Goal: Information Seeking & Learning: Learn about a topic

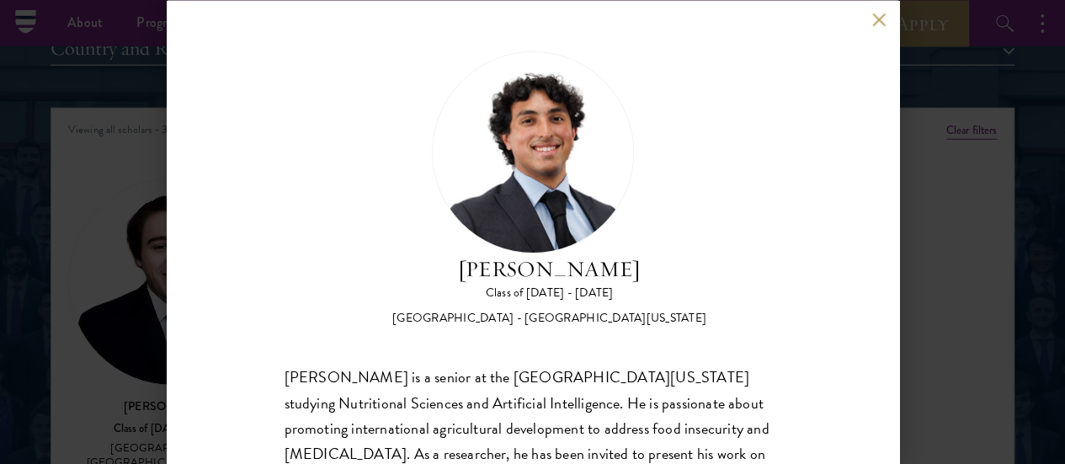
scroll to position [2085, 0]
click at [879, 19] on button at bounding box center [879, 20] width 14 height 14
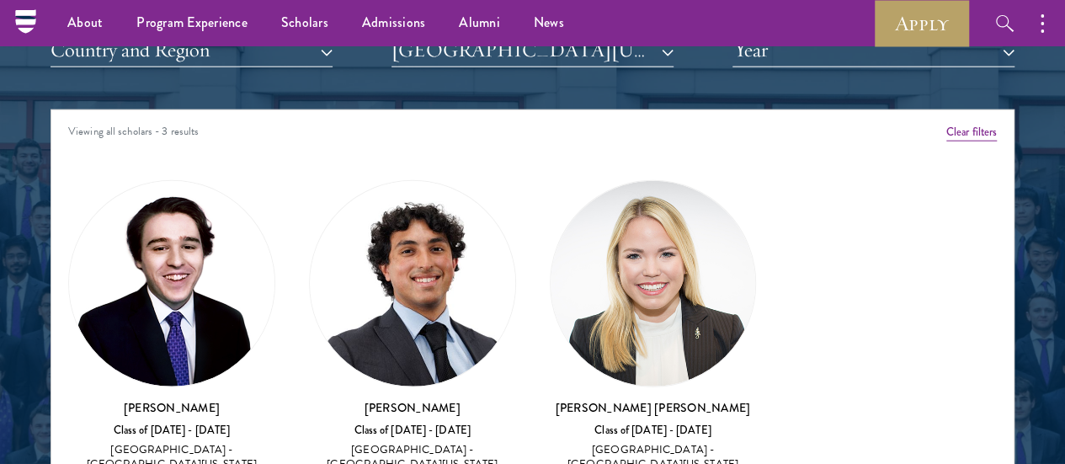
click at [582, 270] on div "[PERSON_NAME] [PERSON_NAME] Class of [DATE] - [DATE] [GEOGRAPHIC_DATA] - [GEOGR…" at bounding box center [653, 326] width 207 height 293
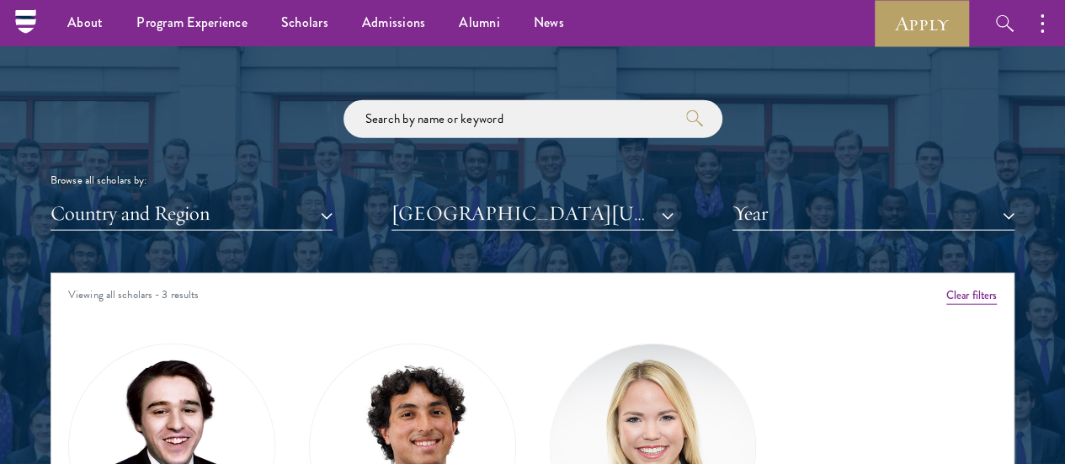
scroll to position [1917, 0]
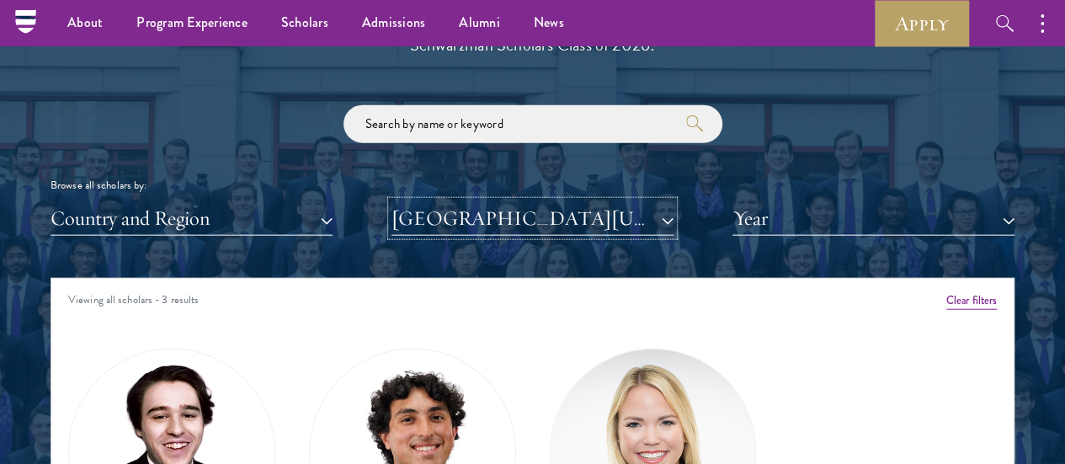
click at [541, 201] on button "[GEOGRAPHIC_DATA][US_STATE]" at bounding box center [532, 218] width 282 height 35
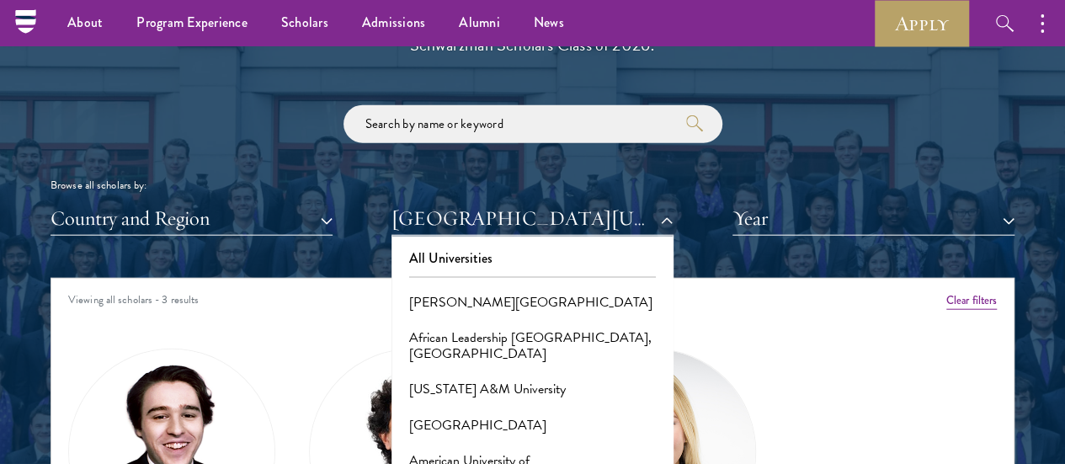
drag, startPoint x: 540, startPoint y: 228, endPoint x: 677, endPoint y: 331, distance: 170.7
click at [677, 331] on div "Scholar Directory Congratulations and welcome to the Schwarzman Scholars Class …" at bounding box center [532, 363] width 964 height 838
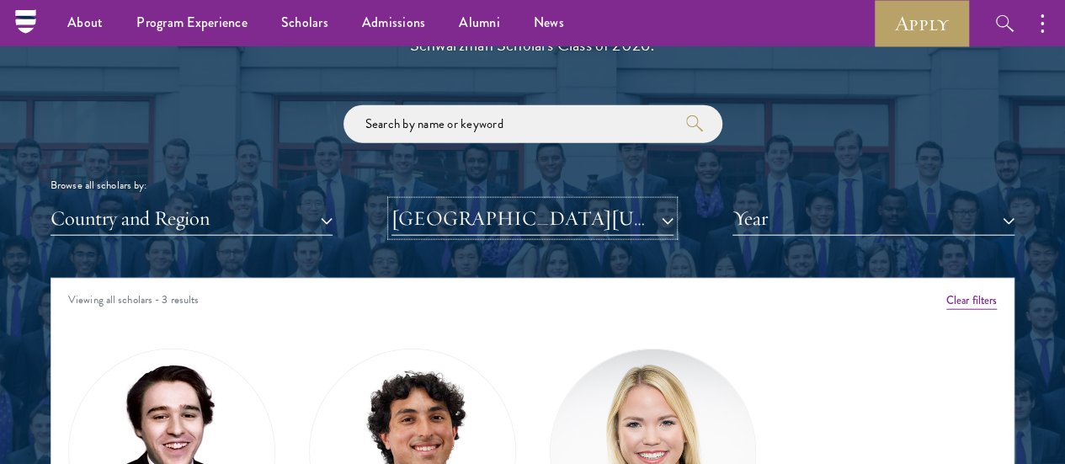
click at [581, 201] on button "[GEOGRAPHIC_DATA][US_STATE]" at bounding box center [532, 218] width 282 height 35
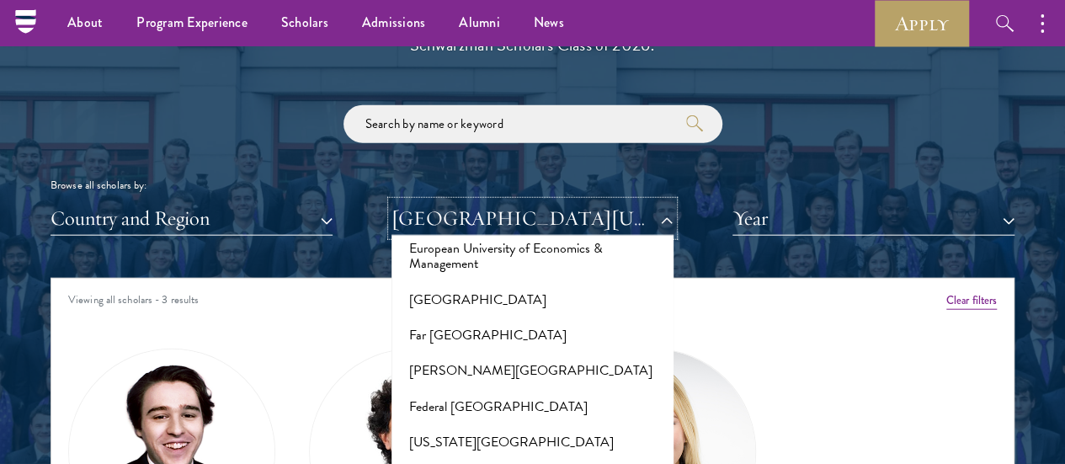
scroll to position [3440, 0]
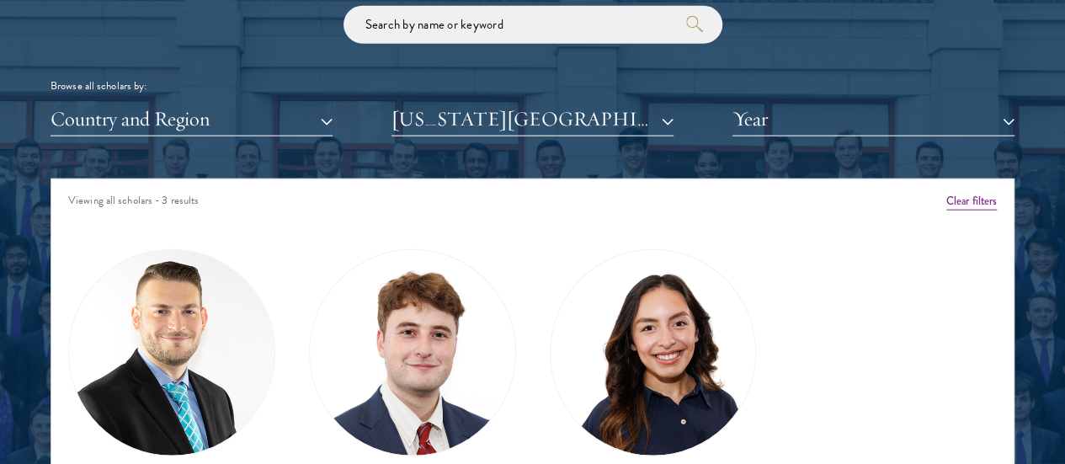
scroll to position [2094, 0]
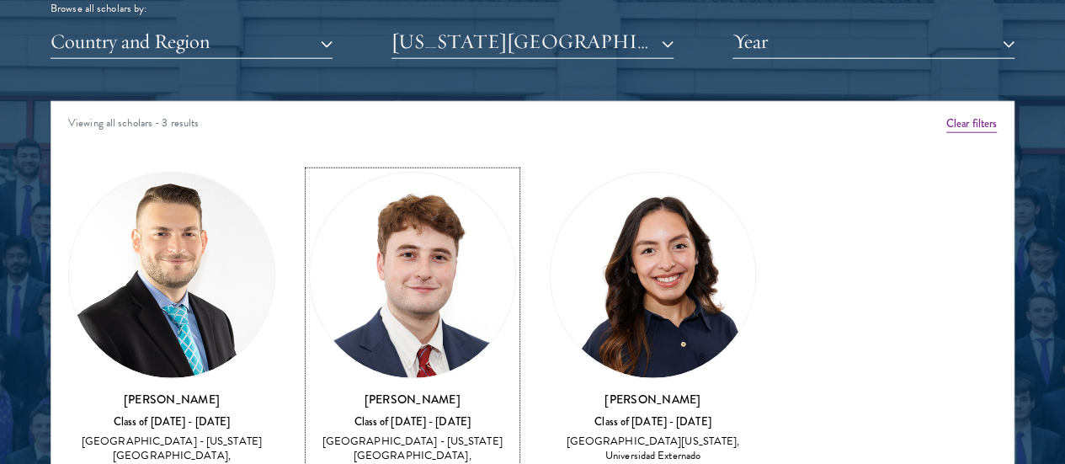
click at [382, 434] on div "[GEOGRAPHIC_DATA] - [US_STATE][GEOGRAPHIC_DATA], [GEOGRAPHIC_DATA]" at bounding box center [412, 455] width 207 height 42
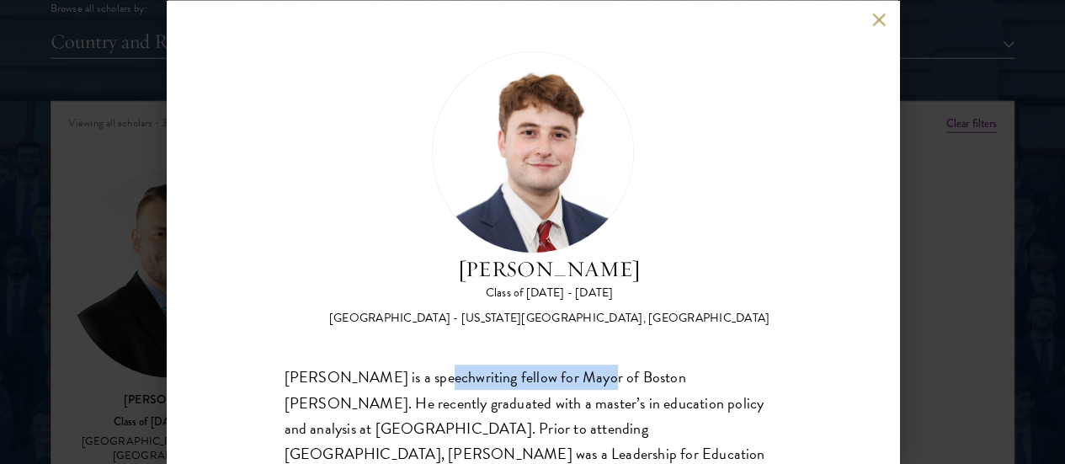
drag, startPoint x: 423, startPoint y: 317, endPoint x: 599, endPoint y: 317, distance: 175.9
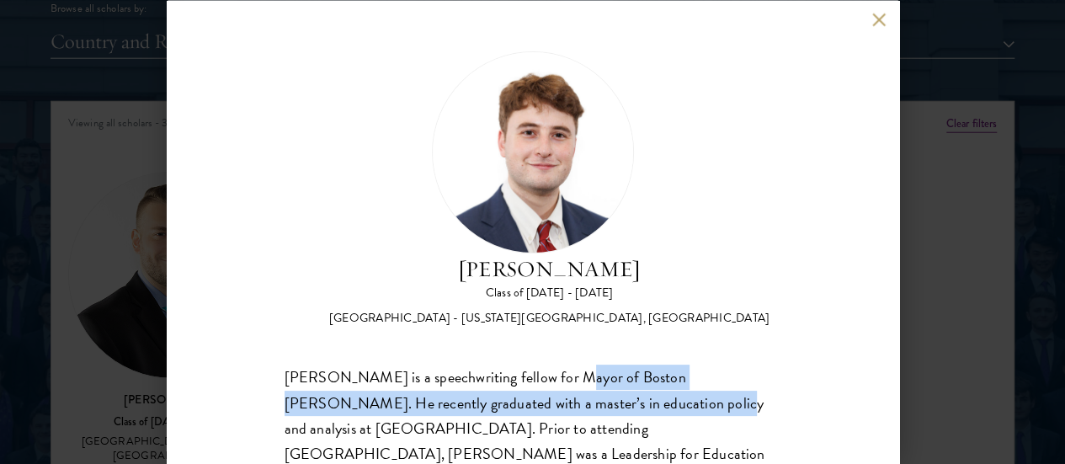
drag, startPoint x: 599, startPoint y: 317, endPoint x: 635, endPoint y: 341, distance: 42.5
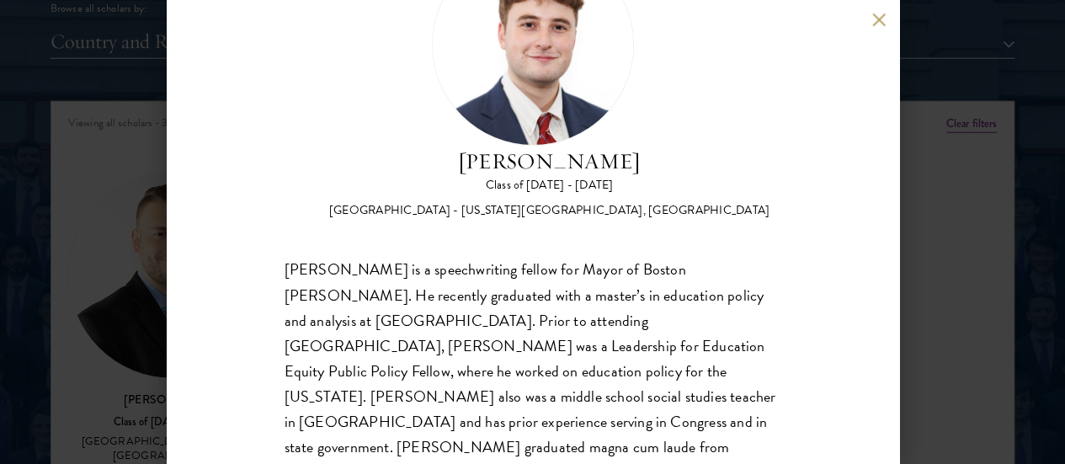
scroll to position [126, 0]
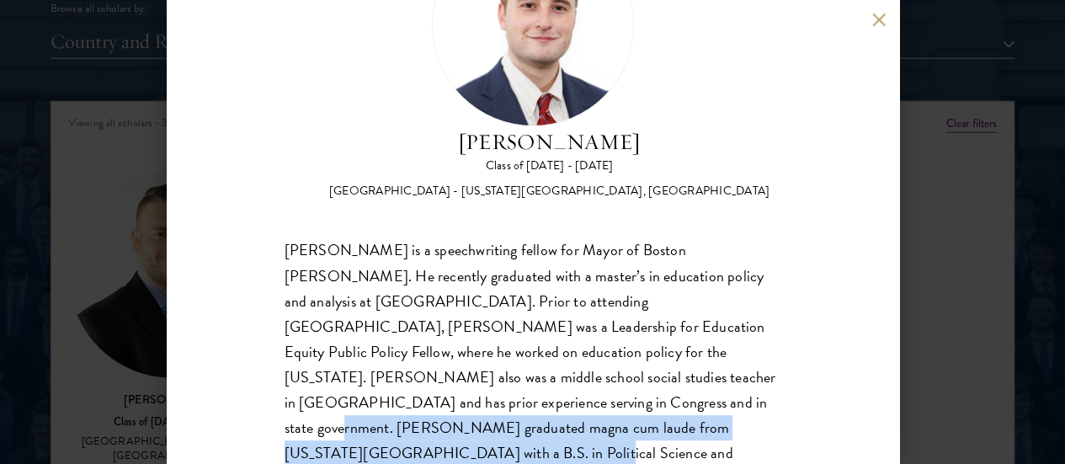
drag, startPoint x: 635, startPoint y: 341, endPoint x: 373, endPoint y: 384, distance: 265.2
click at [373, 384] on div "[PERSON_NAME] is a speechwriting fellow for Mayor of Boston [PERSON_NAME]. He r…" at bounding box center [532, 364] width 497 height 252
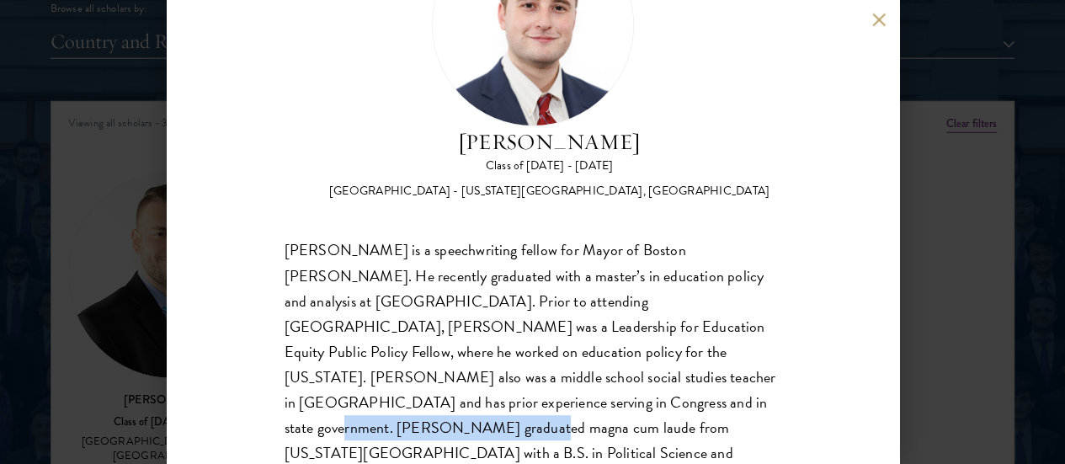
click at [373, 384] on div "[PERSON_NAME] is a speechwriting fellow for Mayor of Boston [PERSON_NAME]. He r…" at bounding box center [532, 364] width 497 height 252
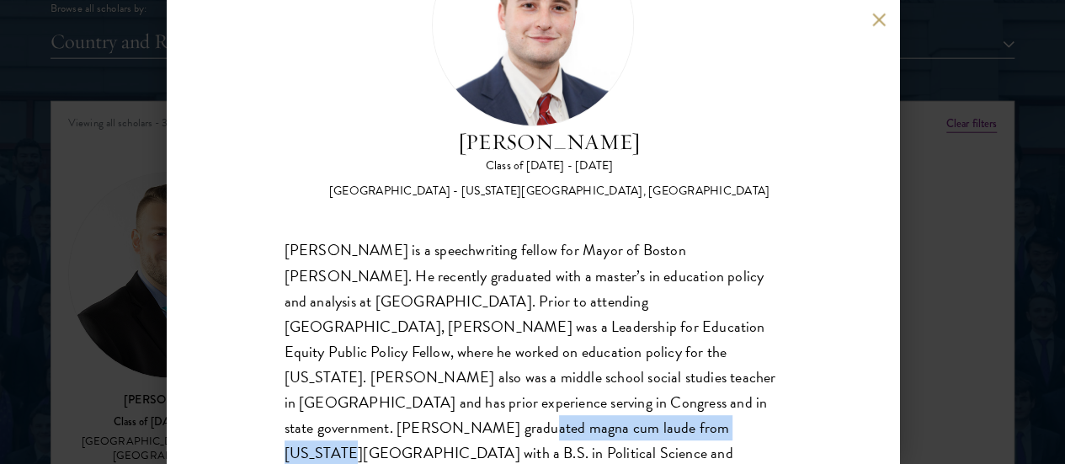
drag, startPoint x: 373, startPoint y: 384, endPoint x: 523, endPoint y: 373, distance: 150.2
click at [523, 373] on div "[PERSON_NAME] is a speechwriting fellow for Mayor of Boston [PERSON_NAME]. He r…" at bounding box center [532, 364] width 497 height 252
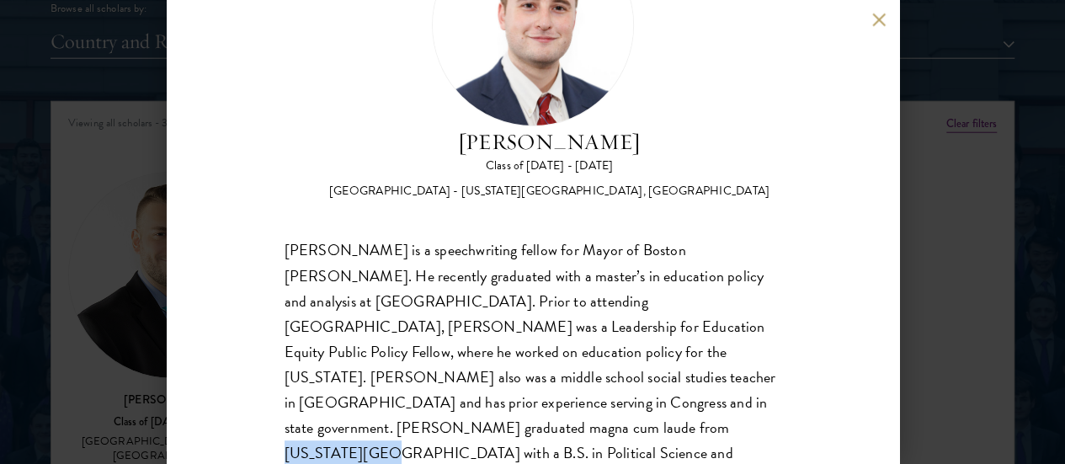
drag, startPoint x: 523, startPoint y: 373, endPoint x: 610, endPoint y: 372, distance: 87.5
click at [610, 372] on div "[PERSON_NAME] is a speechwriting fellow for Mayor of Boston [PERSON_NAME]. He r…" at bounding box center [532, 364] width 497 height 252
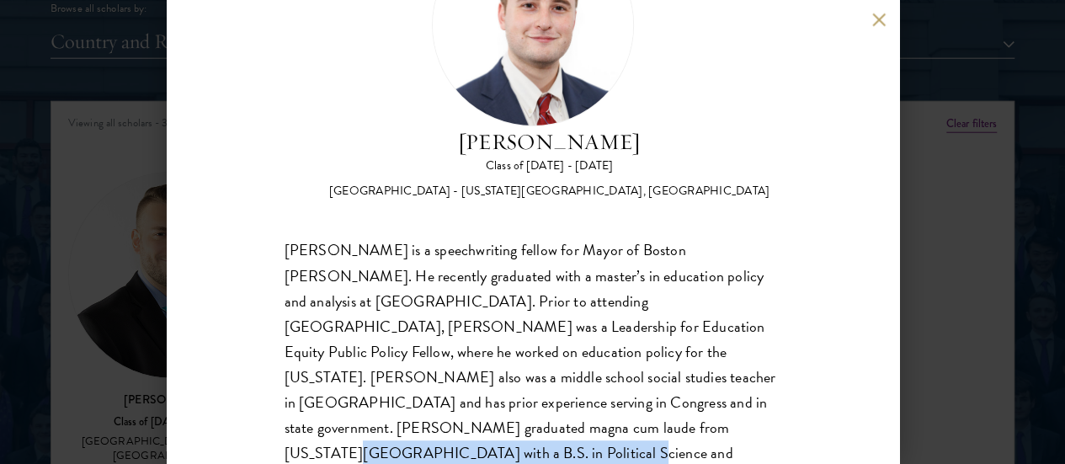
drag, startPoint x: 610, startPoint y: 372, endPoint x: 386, endPoint y: 397, distance: 225.3
click at [386, 397] on div "[PERSON_NAME] is a speechwriting fellow for Mayor of Boston [PERSON_NAME]. He r…" at bounding box center [532, 364] width 497 height 252
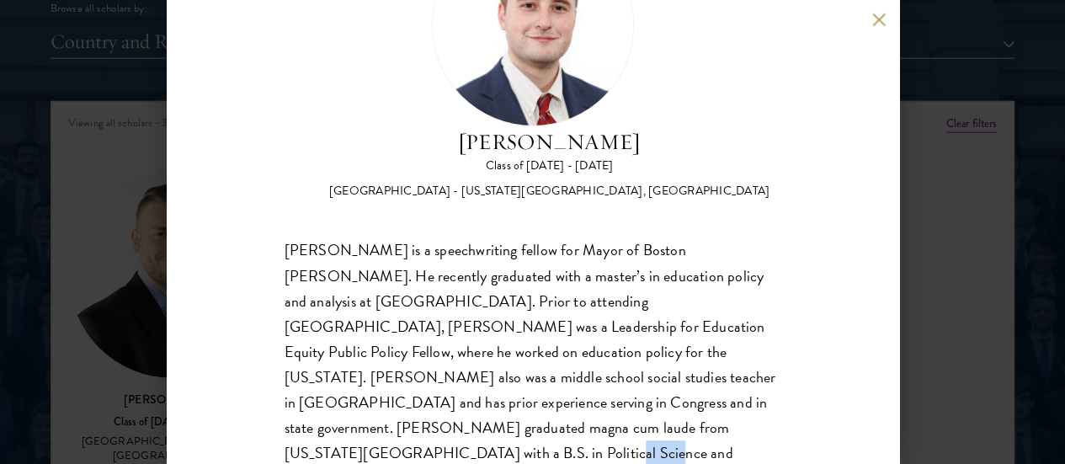
drag, startPoint x: 386, startPoint y: 397, endPoint x: 428, endPoint y: 391, distance: 42.5
click at [428, 391] on div "[PERSON_NAME] is a speechwriting fellow for Mayor of Boston [PERSON_NAME]. He r…" at bounding box center [532, 364] width 497 height 252
drag, startPoint x: 428, startPoint y: 391, endPoint x: 508, endPoint y: 395, distance: 80.0
click at [508, 395] on div "[PERSON_NAME] is a speechwriting fellow for Mayor of Boston [PERSON_NAME]. He r…" at bounding box center [532, 364] width 497 height 252
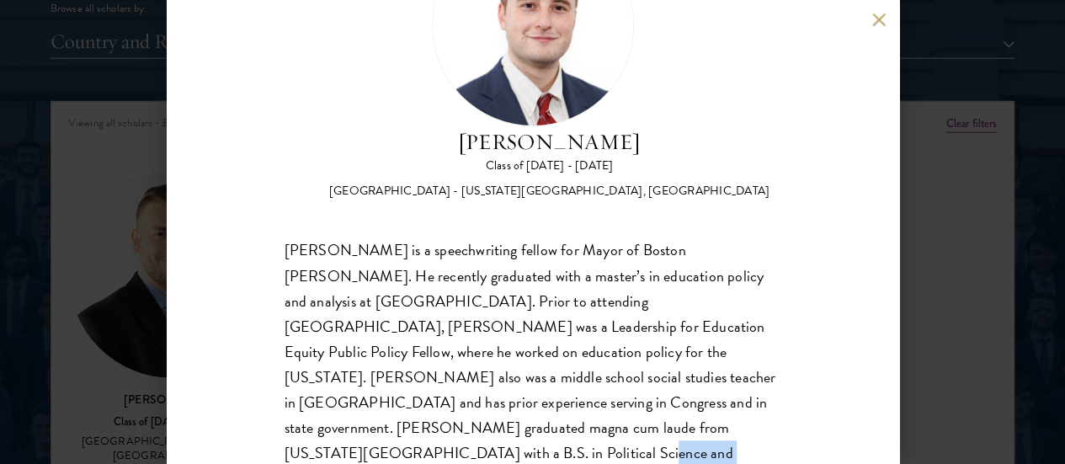
click at [508, 395] on div "[PERSON_NAME] is a speechwriting fellow for Mayor of Boston [PERSON_NAME]. He r…" at bounding box center [532, 364] width 497 height 252
drag, startPoint x: 508, startPoint y: 395, endPoint x: 545, endPoint y: 395, distance: 37.0
click at [545, 395] on div "[PERSON_NAME] is a speechwriting fellow for Mayor of Boston [PERSON_NAME]. He r…" at bounding box center [532, 364] width 497 height 252
drag, startPoint x: 443, startPoint y: 371, endPoint x: 481, endPoint y: 370, distance: 38.7
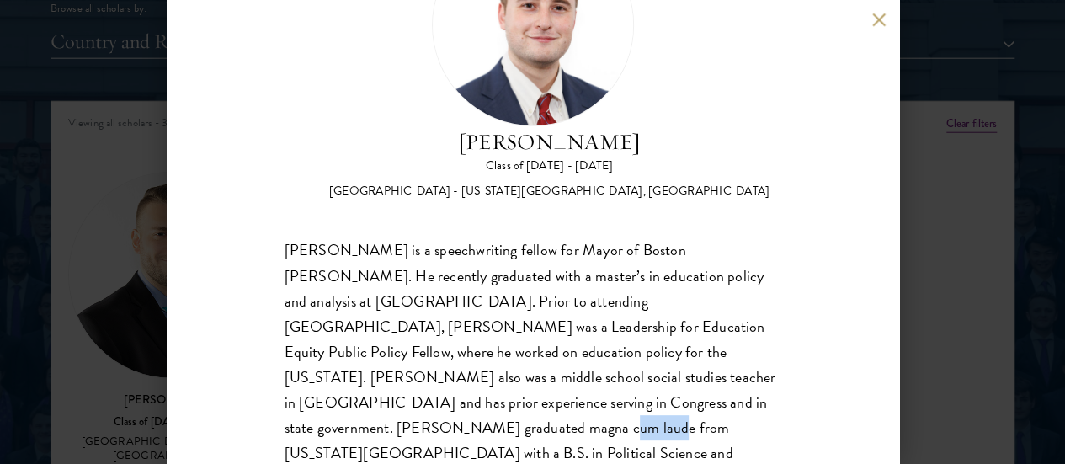
click at [481, 370] on div "[PERSON_NAME] is a speechwriting fellow for Mayor of Boston [PERSON_NAME]. He r…" at bounding box center [532, 364] width 497 height 252
drag, startPoint x: 481, startPoint y: 370, endPoint x: 561, endPoint y: 371, distance: 80.0
click at [561, 371] on div "[PERSON_NAME] is a speechwriting fellow for Mayor of Boston [PERSON_NAME]. He r…" at bounding box center [532, 364] width 497 height 252
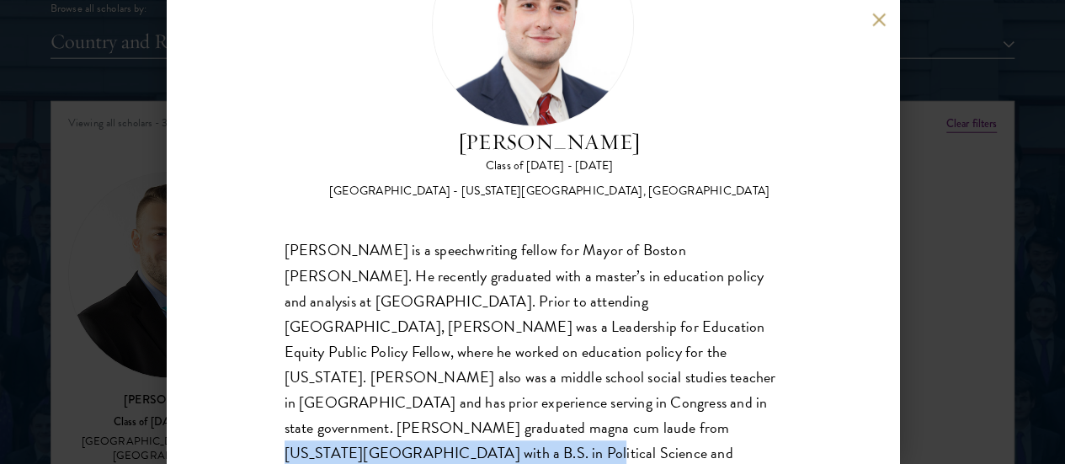
drag, startPoint x: 561, startPoint y: 371, endPoint x: 355, endPoint y: 406, distance: 209.2
click at [355, 406] on div "[PERSON_NAME] is a speechwriting fellow for Mayor of Boston [PERSON_NAME]. He r…" at bounding box center [532, 364] width 497 height 252
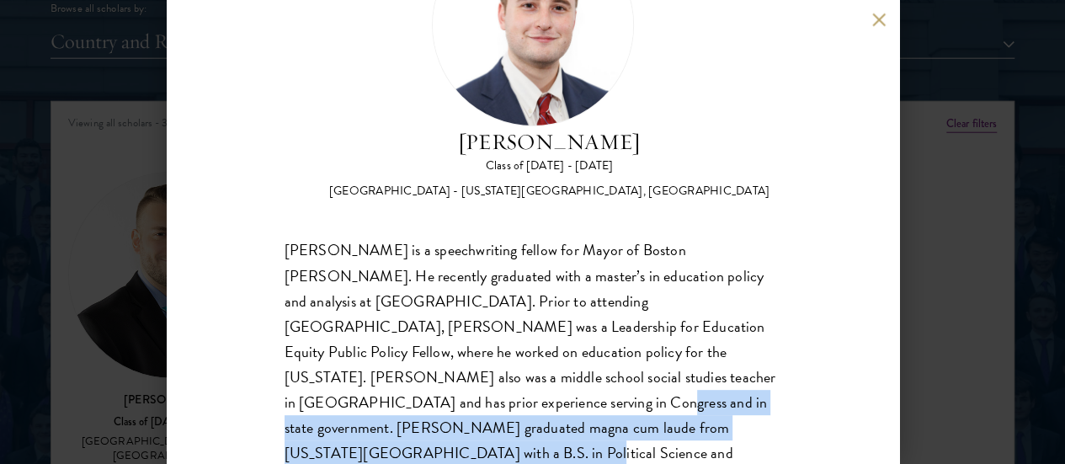
drag, startPoint x: 355, startPoint y: 406, endPoint x: 486, endPoint y: 335, distance: 149.5
click at [486, 335] on div "[PERSON_NAME] is a speechwriting fellow for Mayor of Boston [PERSON_NAME]. He r…" at bounding box center [532, 364] width 497 height 252
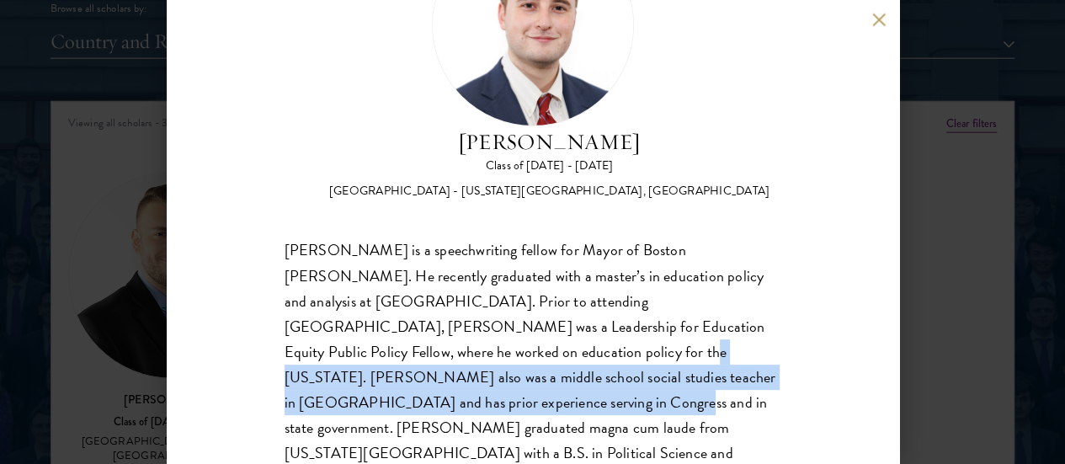
drag, startPoint x: 486, startPoint y: 335, endPoint x: 507, endPoint y: 287, distance: 52.0
click at [507, 287] on div "[PERSON_NAME] is a speechwriting fellow for Mayor of Boston [PERSON_NAME]. He r…" at bounding box center [532, 364] width 497 height 252
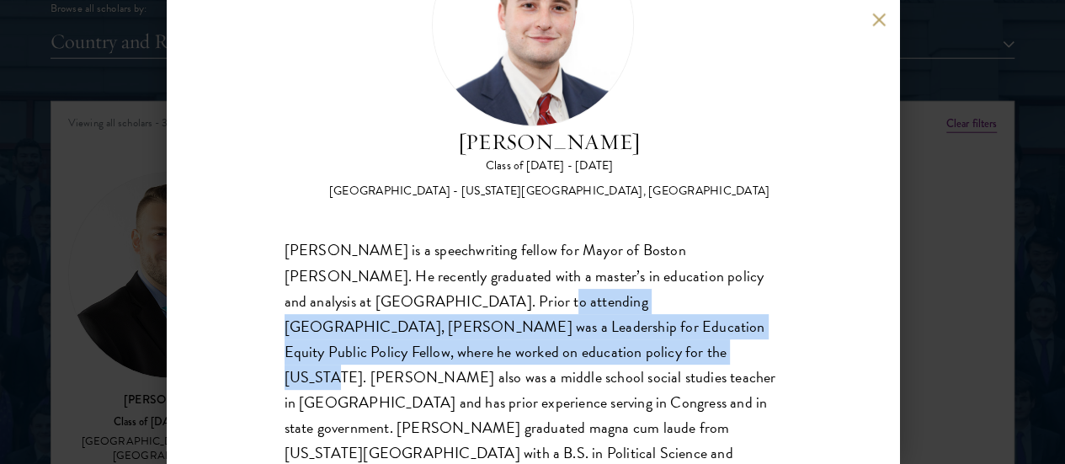
drag, startPoint x: 507, startPoint y: 287, endPoint x: 517, endPoint y: 235, distance: 53.1
click at [517, 238] on div "[PERSON_NAME] is a speechwriting fellow for Mayor of Boston [PERSON_NAME]. He r…" at bounding box center [532, 364] width 497 height 252
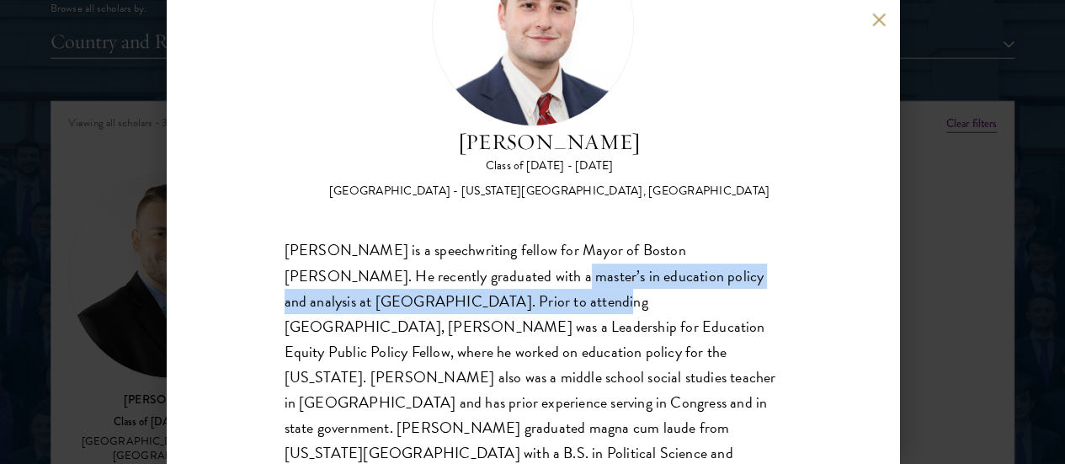
drag, startPoint x: 517, startPoint y: 235, endPoint x: 512, endPoint y: 191, distance: 44.1
click at [512, 238] on div "[PERSON_NAME] is a speechwriting fellow for Mayor of Boston [PERSON_NAME]. He r…" at bounding box center [532, 364] width 497 height 252
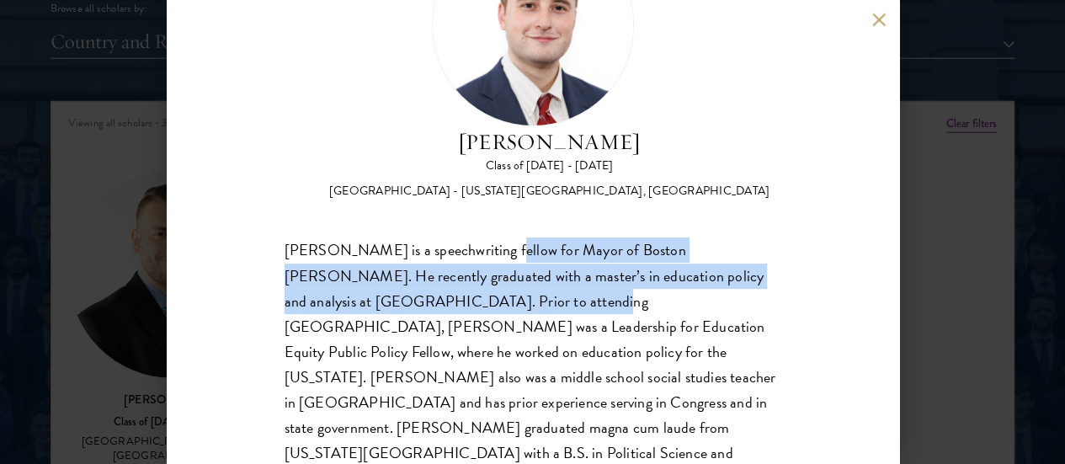
click at [512, 238] on div "[PERSON_NAME] is a speechwriting fellow for Mayor of Boston [PERSON_NAME]. He r…" at bounding box center [532, 364] width 497 height 252
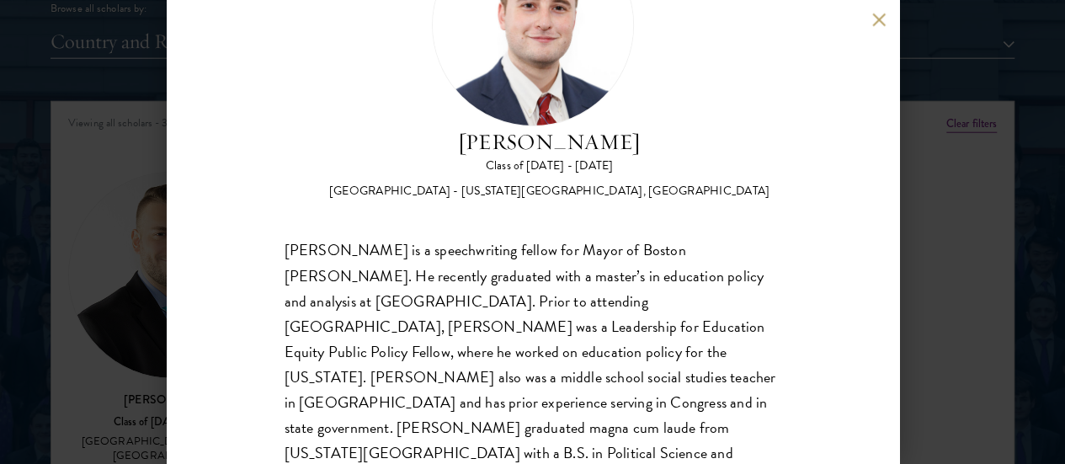
scroll to position [0, 0]
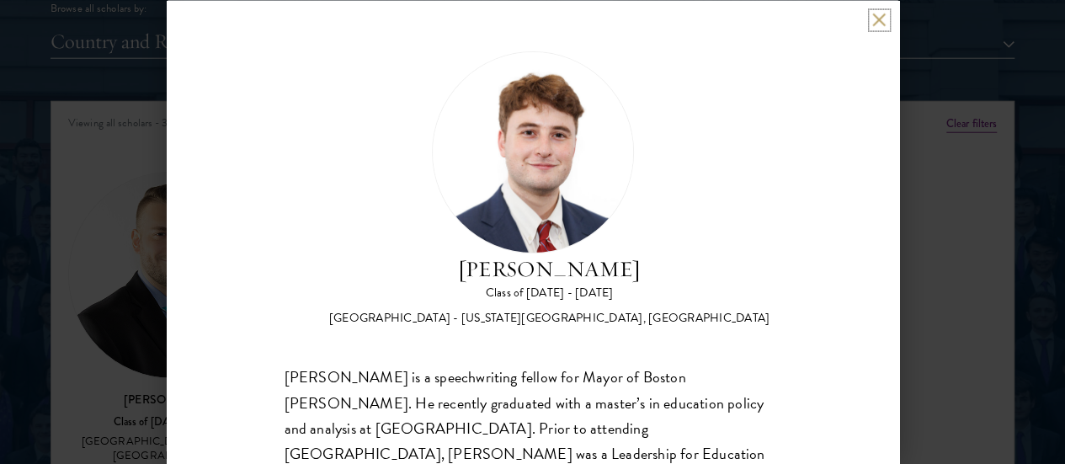
click at [879, 14] on button at bounding box center [879, 20] width 14 height 14
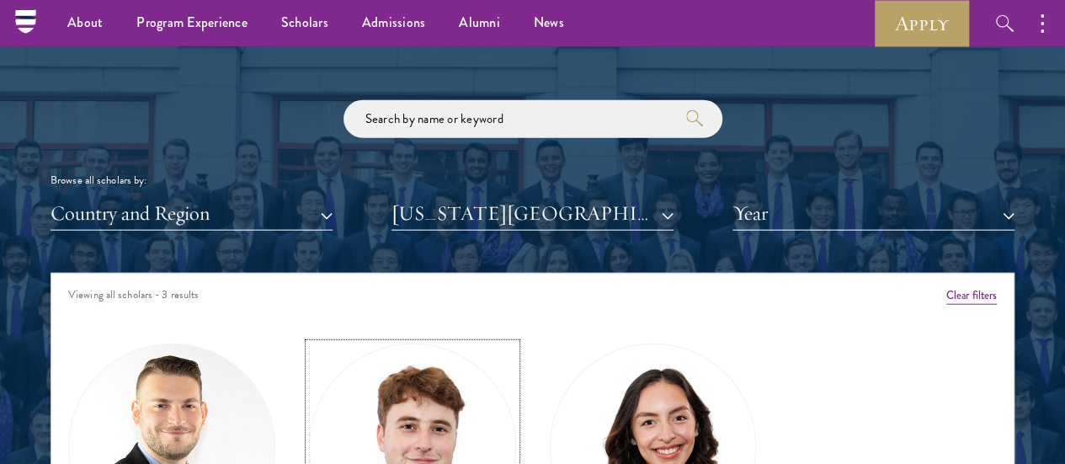
scroll to position [1915, 0]
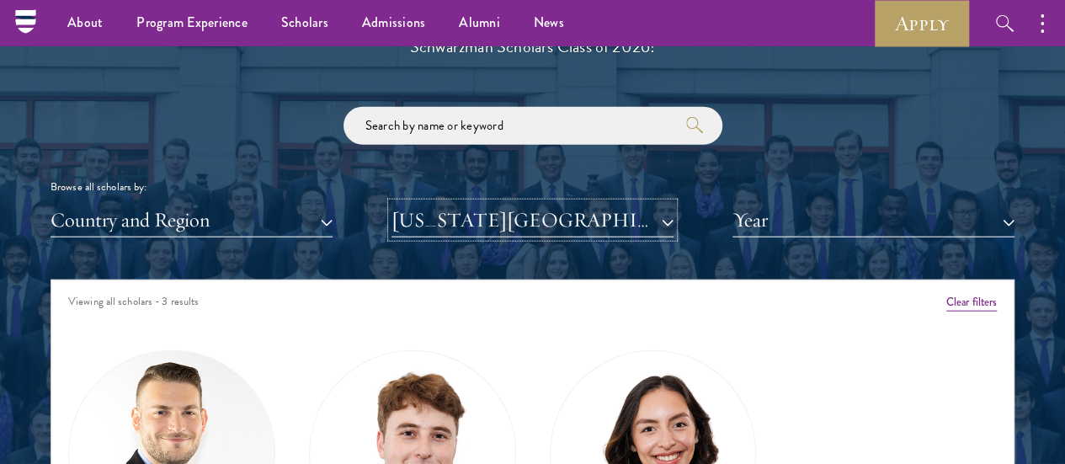
click at [638, 203] on button "[US_STATE][GEOGRAPHIC_DATA]" at bounding box center [532, 220] width 282 height 35
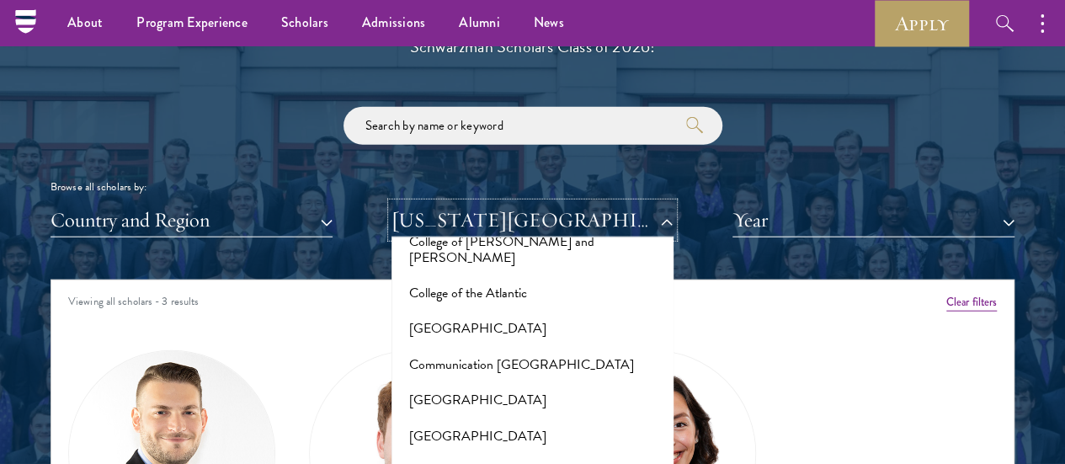
scroll to position [2544, 0]
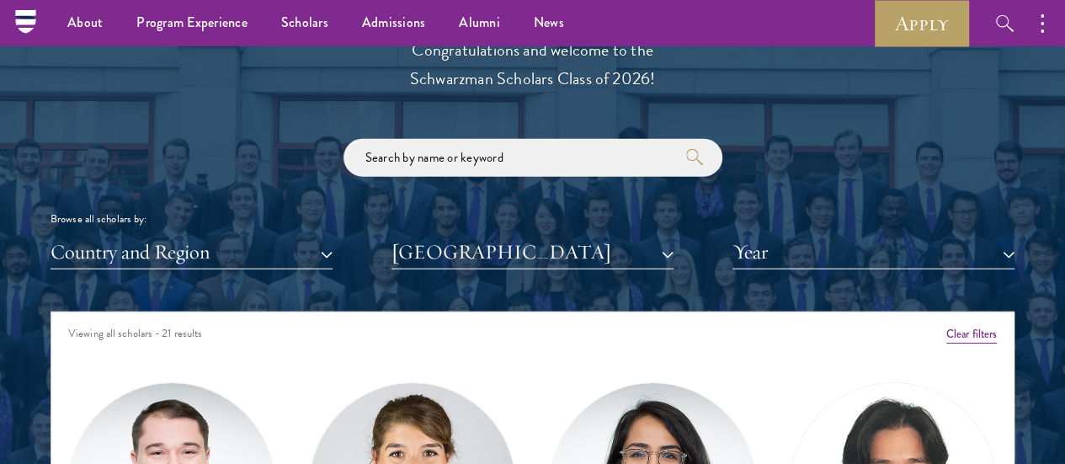
scroll to position [1882, 0]
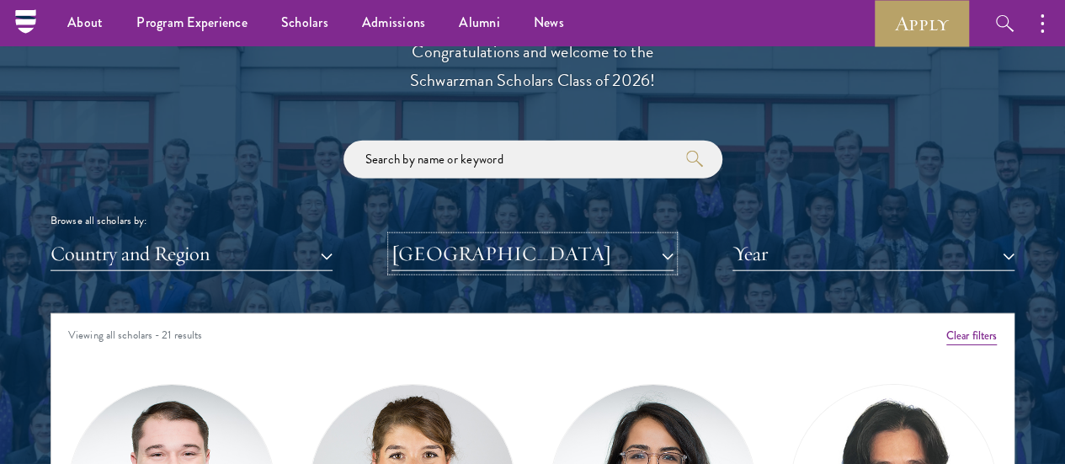
click at [551, 236] on button "[GEOGRAPHIC_DATA]" at bounding box center [532, 253] width 282 height 35
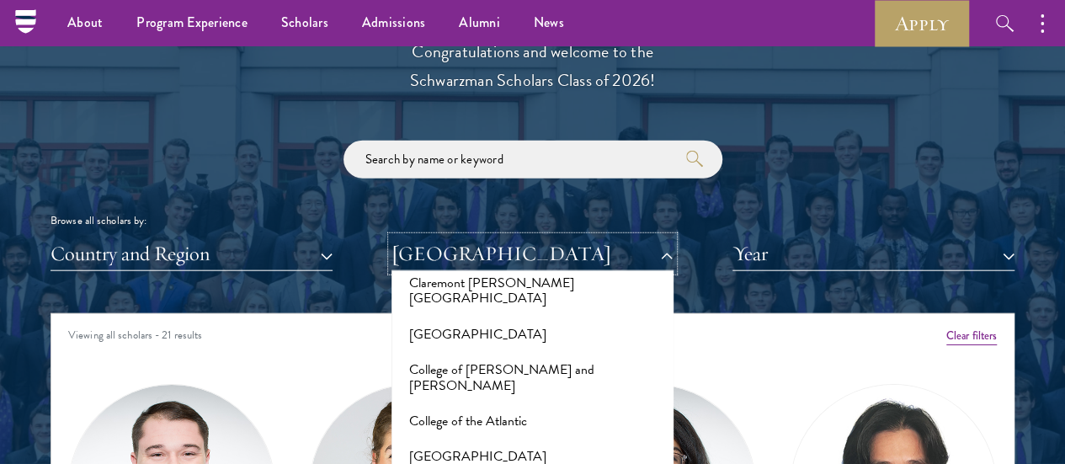
scroll to position [2437, 0]
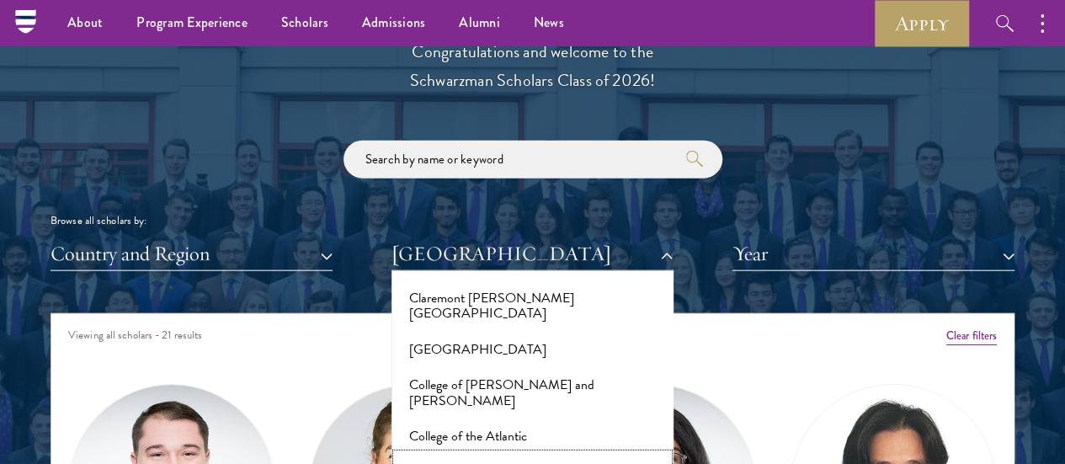
click at [493, 454] on button "[GEOGRAPHIC_DATA]" at bounding box center [532, 471] width 272 height 35
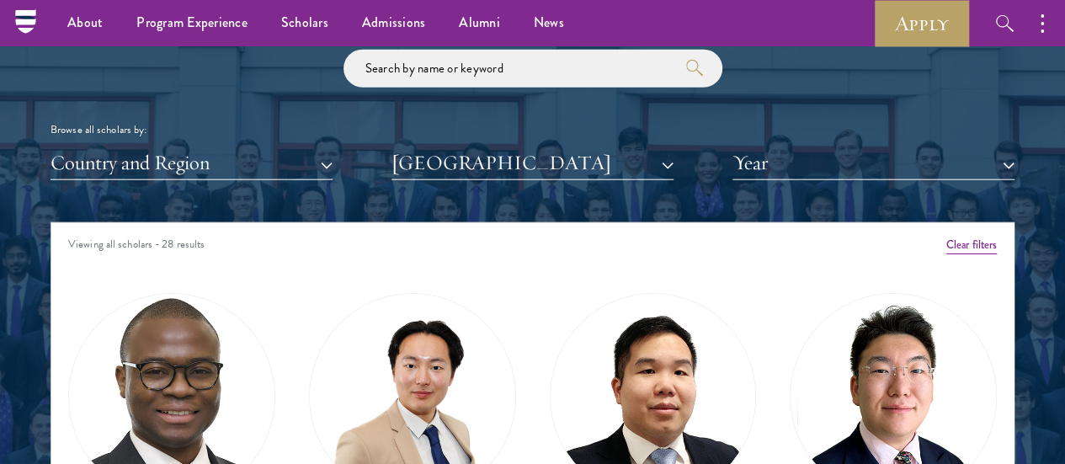
scroll to position [1963, 0]
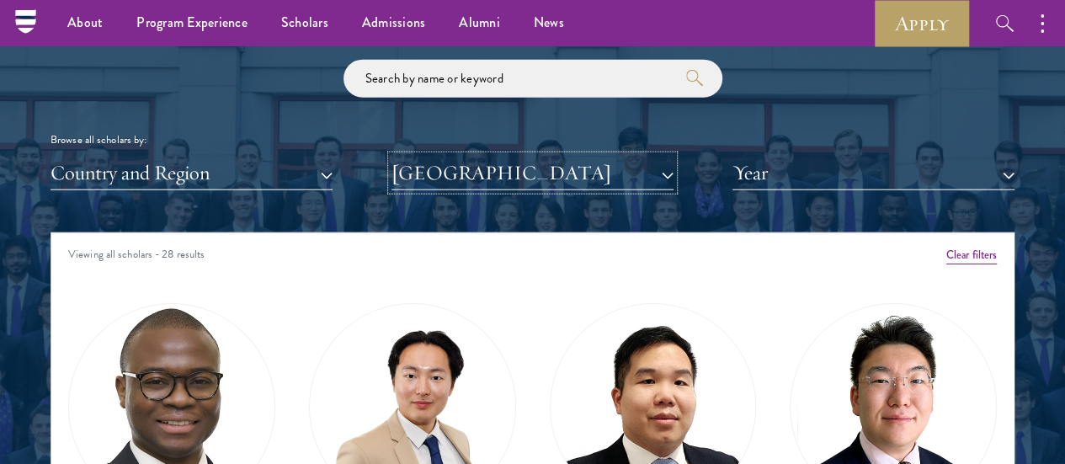
click at [609, 156] on button "[GEOGRAPHIC_DATA]" at bounding box center [532, 173] width 282 height 35
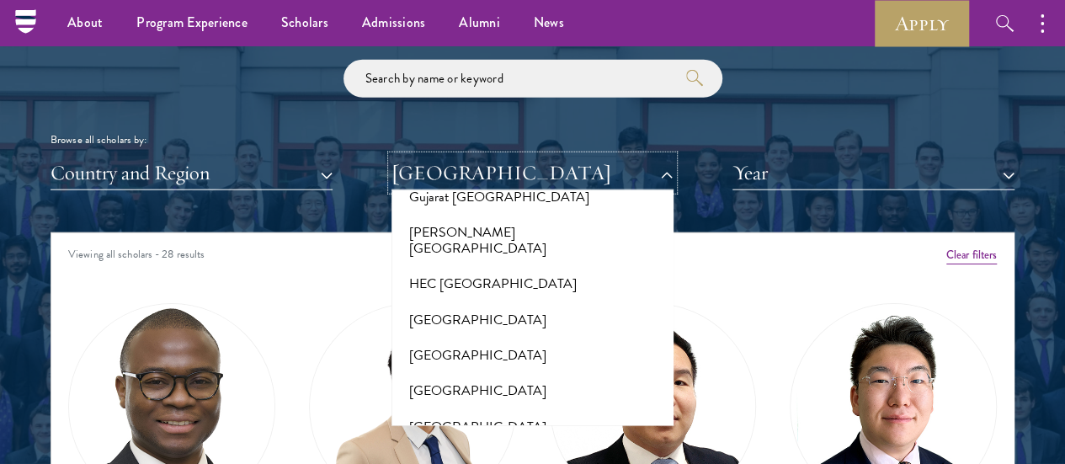
scroll to position [4198, 0]
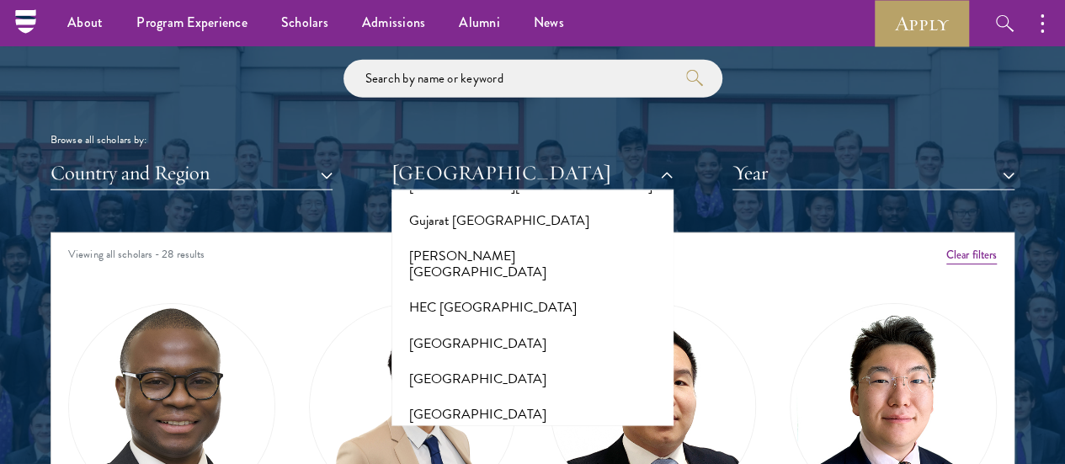
click at [523, 433] on button "[GEOGRAPHIC_DATA]" at bounding box center [532, 450] width 272 height 35
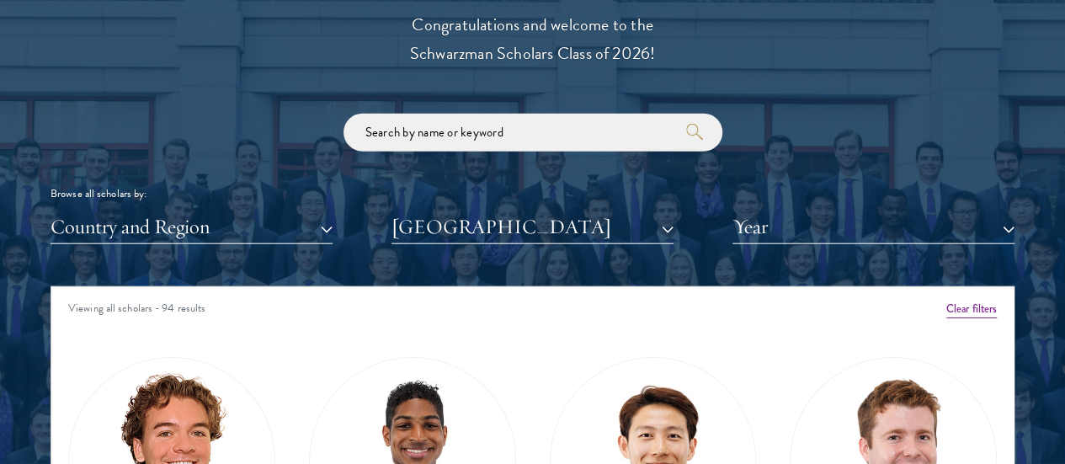
scroll to position [1912, 0]
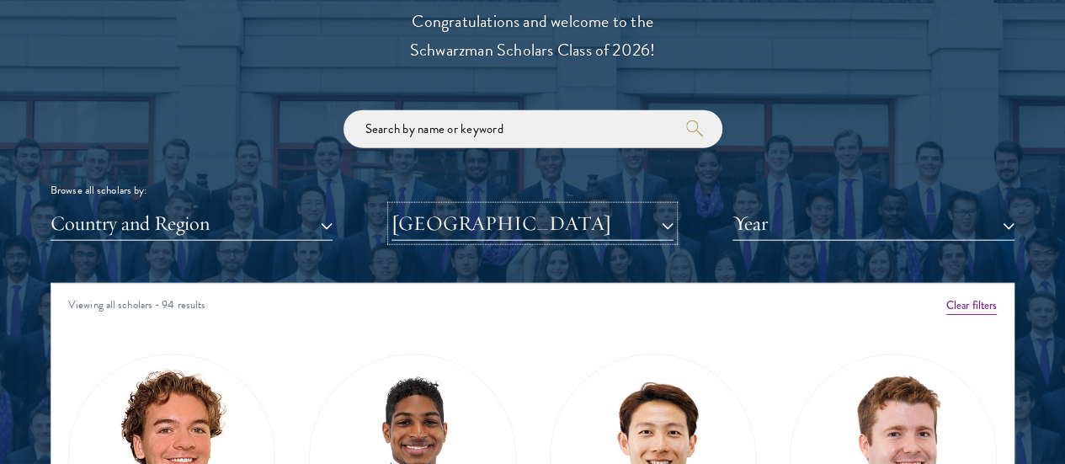
click at [619, 206] on button "[GEOGRAPHIC_DATA]" at bounding box center [532, 223] width 282 height 35
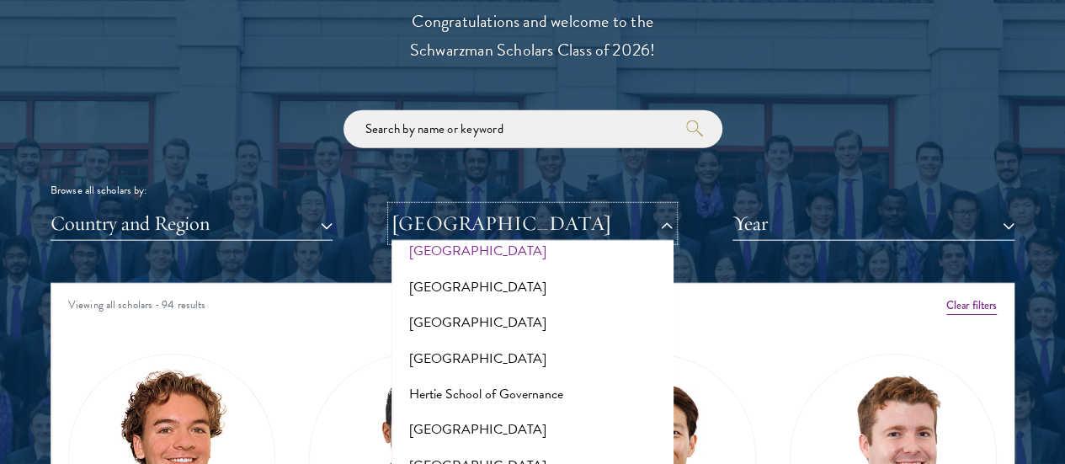
scroll to position [4471, 0]
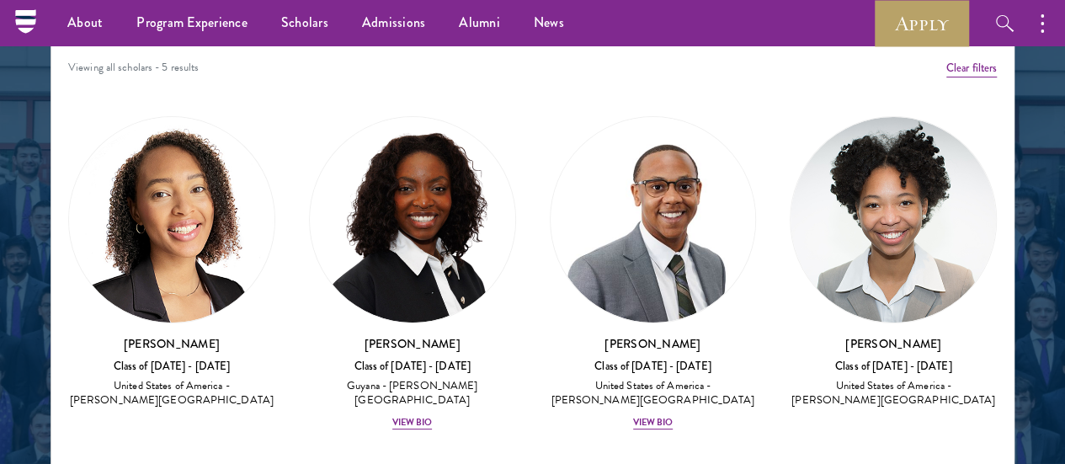
scroll to position [2116, 0]
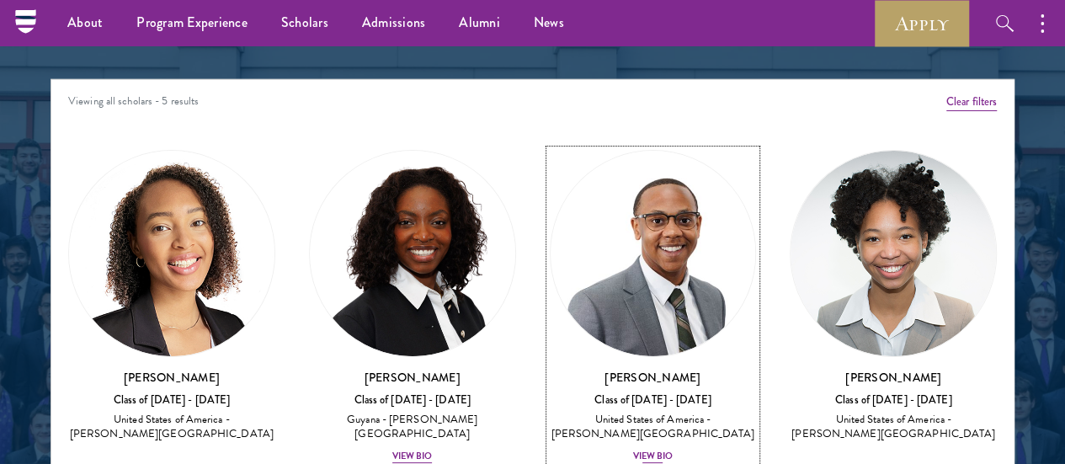
click at [569, 369] on h3 "[PERSON_NAME]" at bounding box center [653, 377] width 207 height 17
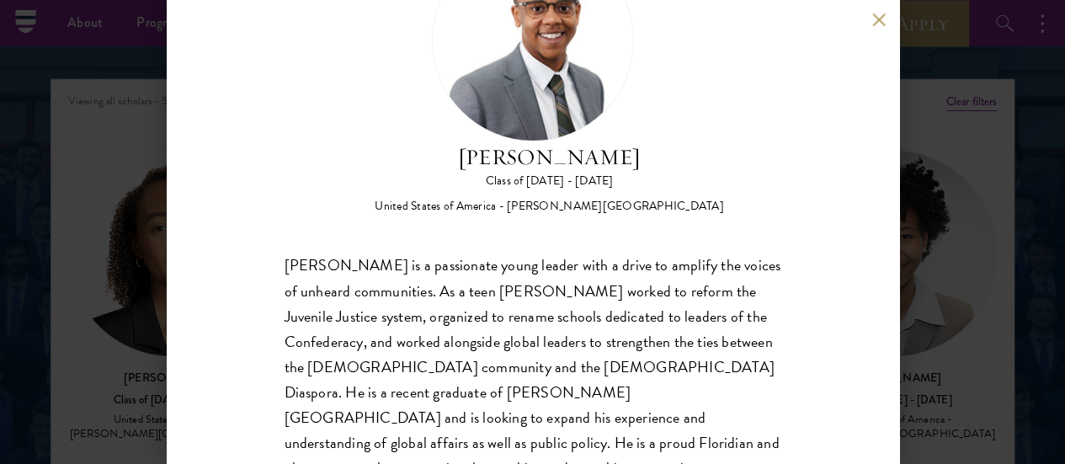
scroll to position [126, 0]
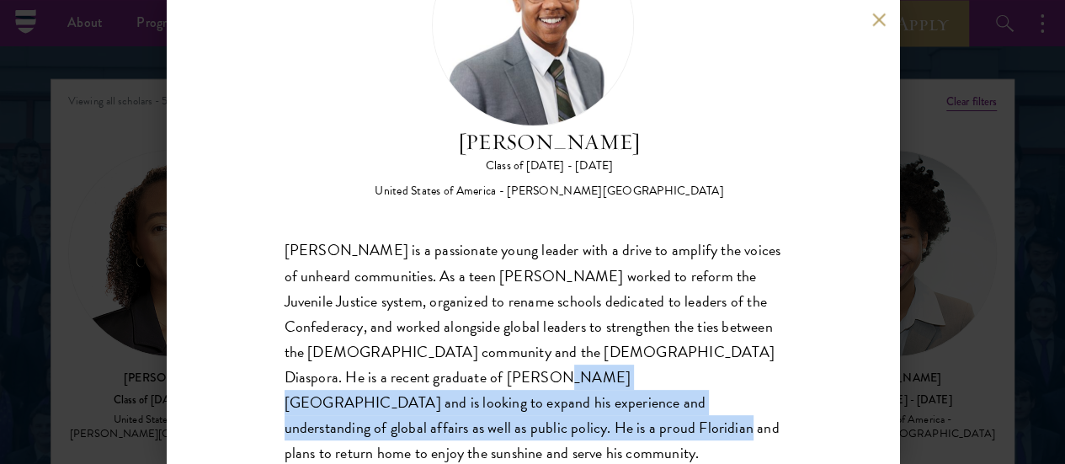
drag, startPoint x: 588, startPoint y: 317, endPoint x: 600, endPoint y: 390, distance: 73.3
click at [600, 390] on div "[PERSON_NAME] is a passionate young leader with a drive to amplify the voices o…" at bounding box center [532, 364] width 497 height 252
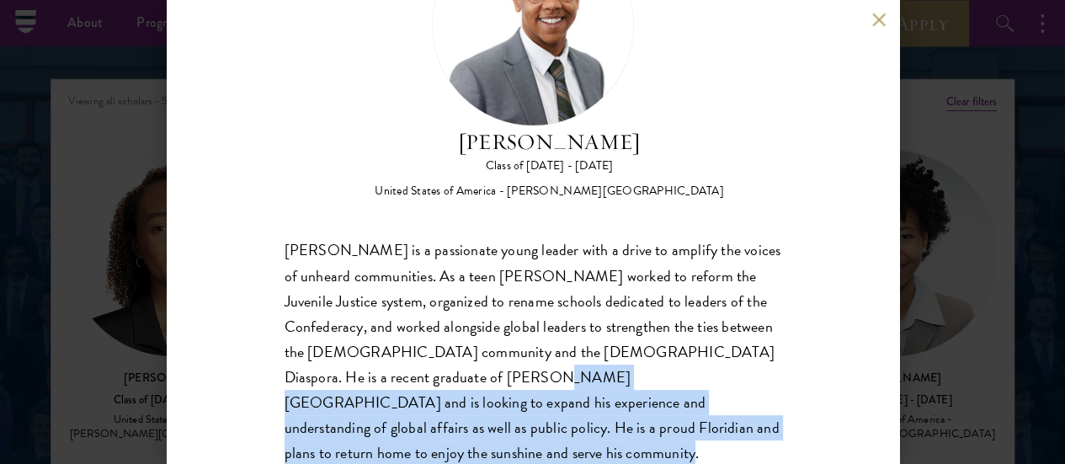
click at [600, 390] on div "[PERSON_NAME] is a passionate young leader with a drive to amplify the voices o…" at bounding box center [532, 364] width 497 height 252
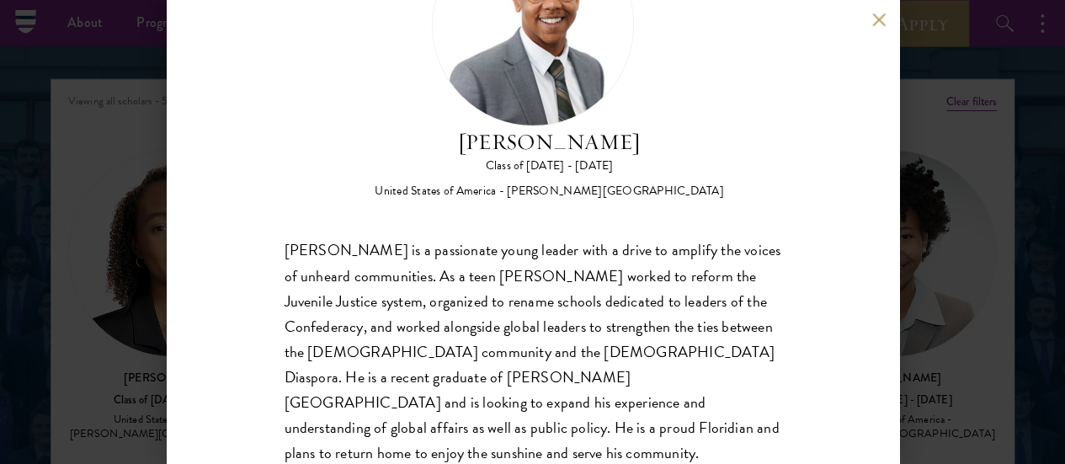
scroll to position [0, 0]
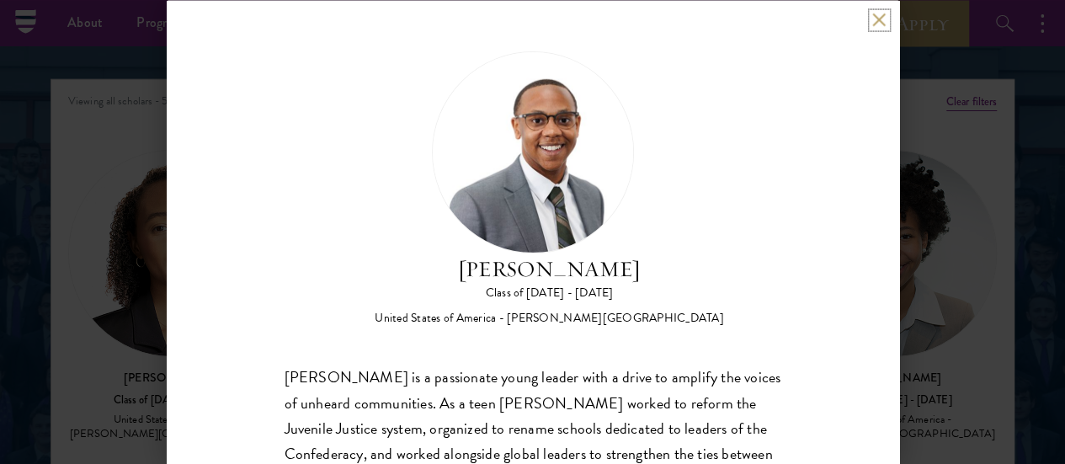
click at [874, 25] on button at bounding box center [879, 20] width 14 height 14
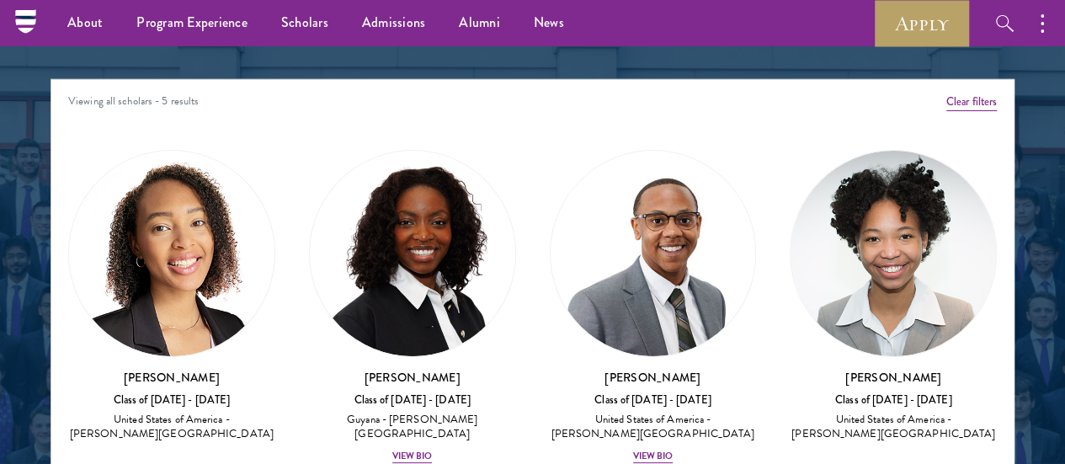
click at [874, 25] on div "About Overview Leadership Donors Program Experience Overview Curriculum Student…" at bounding box center [532, 23] width 1065 height 46
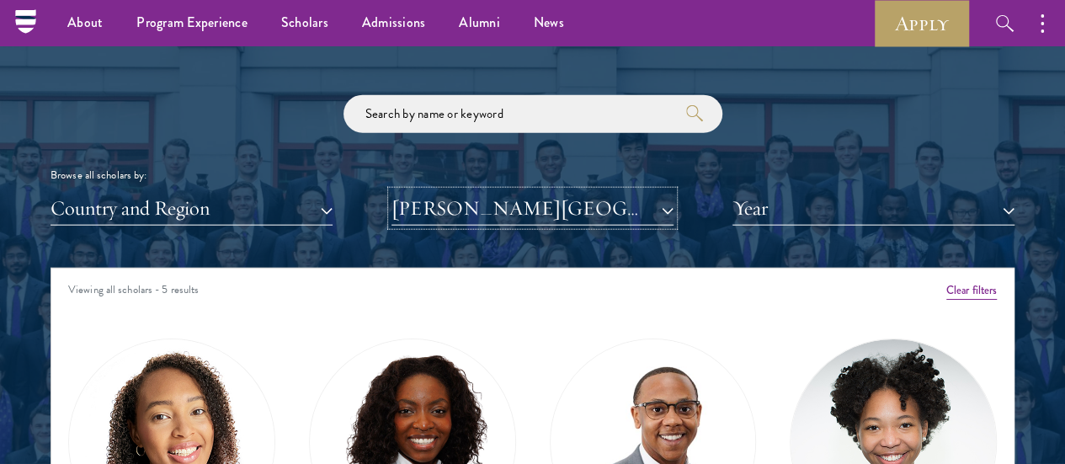
click at [581, 191] on button "[PERSON_NAME][GEOGRAPHIC_DATA]" at bounding box center [532, 208] width 282 height 35
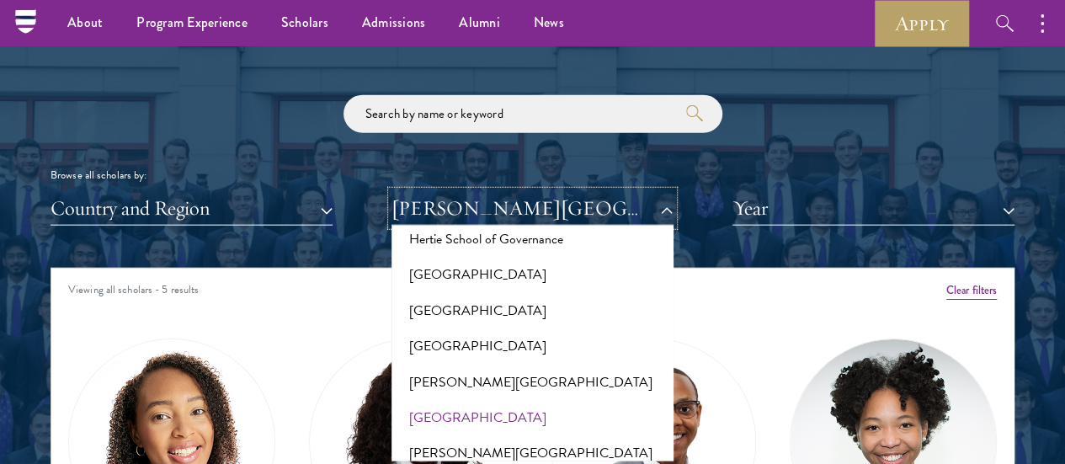
scroll to position [4568, 0]
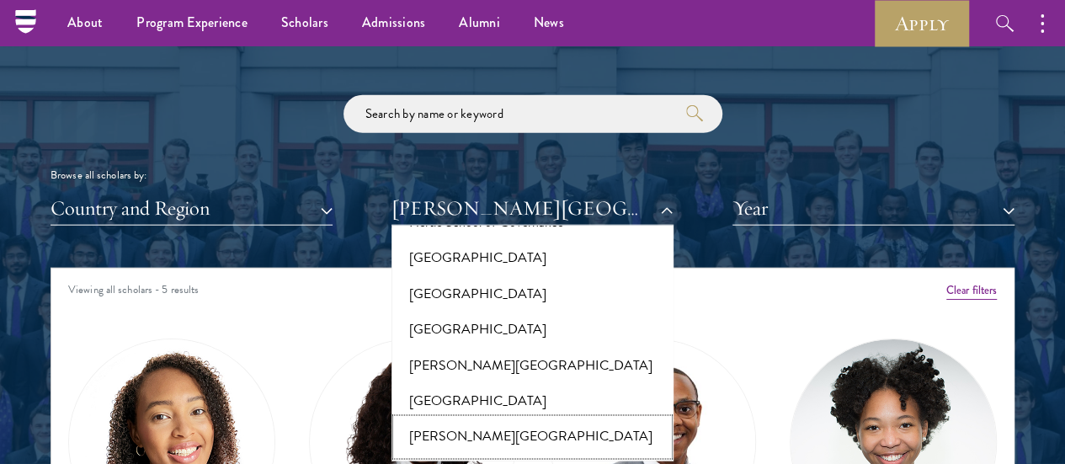
click at [562, 419] on button "[PERSON_NAME][GEOGRAPHIC_DATA]" at bounding box center [532, 436] width 272 height 35
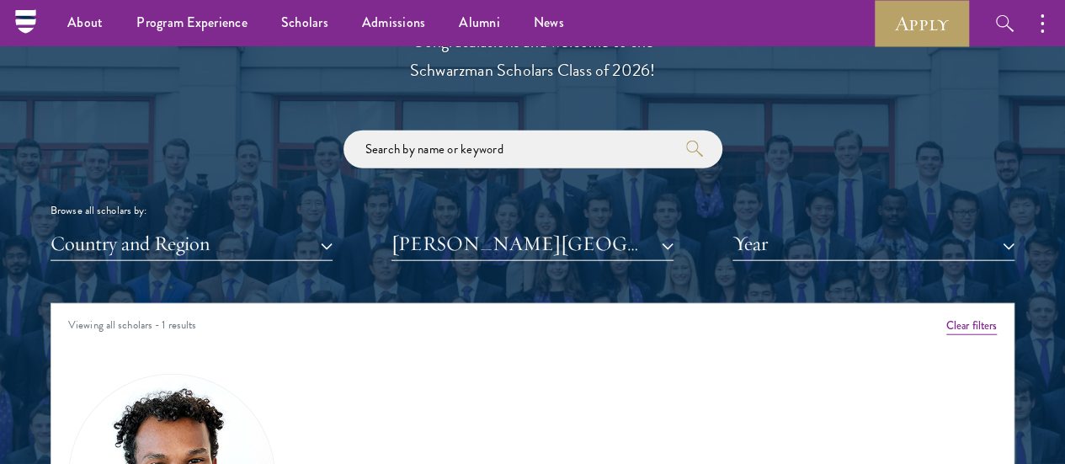
scroll to position [1892, 0]
click at [584, 226] on button "[PERSON_NAME][GEOGRAPHIC_DATA]" at bounding box center [532, 243] width 282 height 35
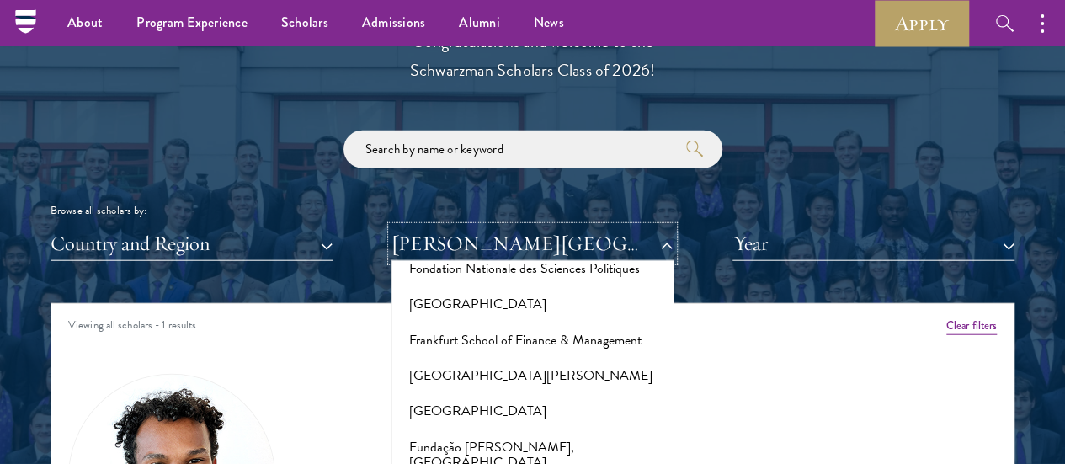
scroll to position [3713, 0]
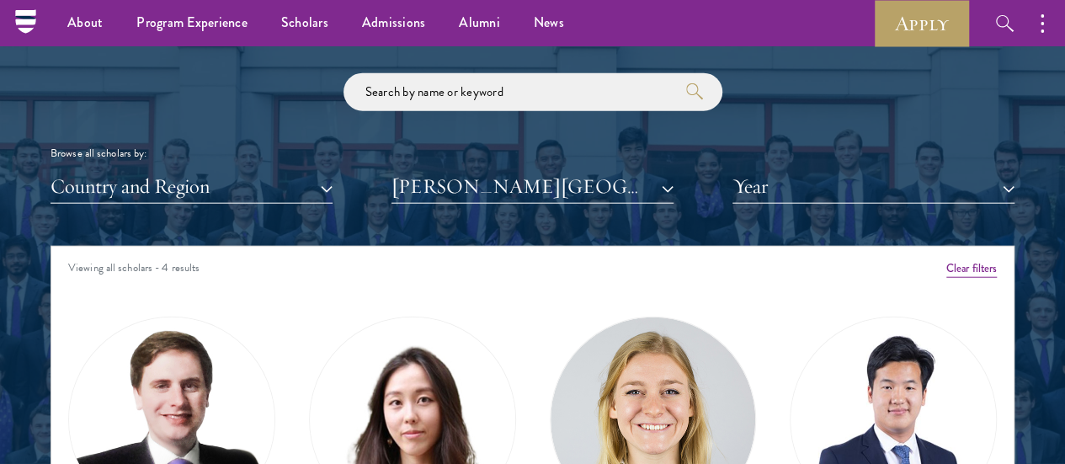
scroll to position [1947, 0]
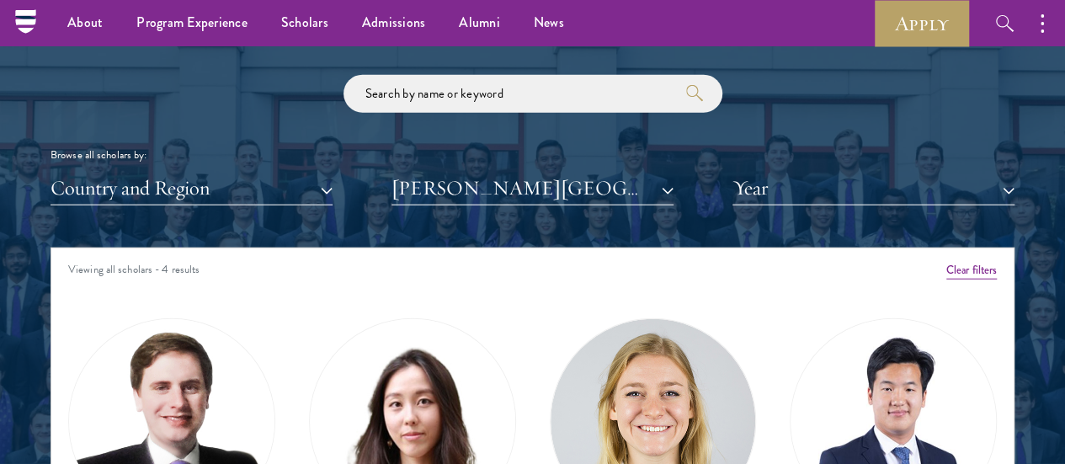
click at [582, 173] on div "Scholar Directory Congratulations and welcome to the Schwarzman Scholars Class …" at bounding box center [532, 333] width 964 height 838
click at [582, 171] on button "[PERSON_NAME][GEOGRAPHIC_DATA][US_STATE]" at bounding box center [532, 188] width 282 height 35
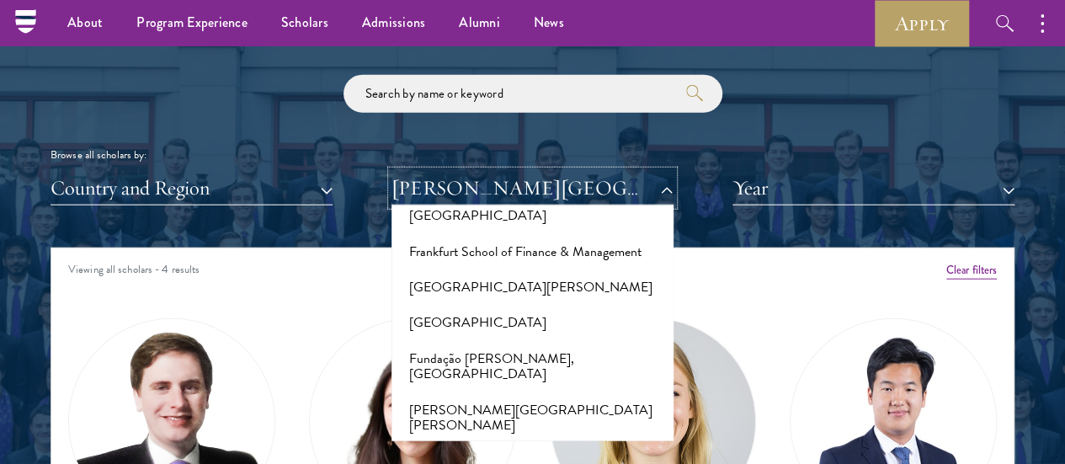
scroll to position [3745, 0]
click at [541, 391] on button "[PERSON_NAME][GEOGRAPHIC_DATA][PERSON_NAME]" at bounding box center [532, 416] width 272 height 51
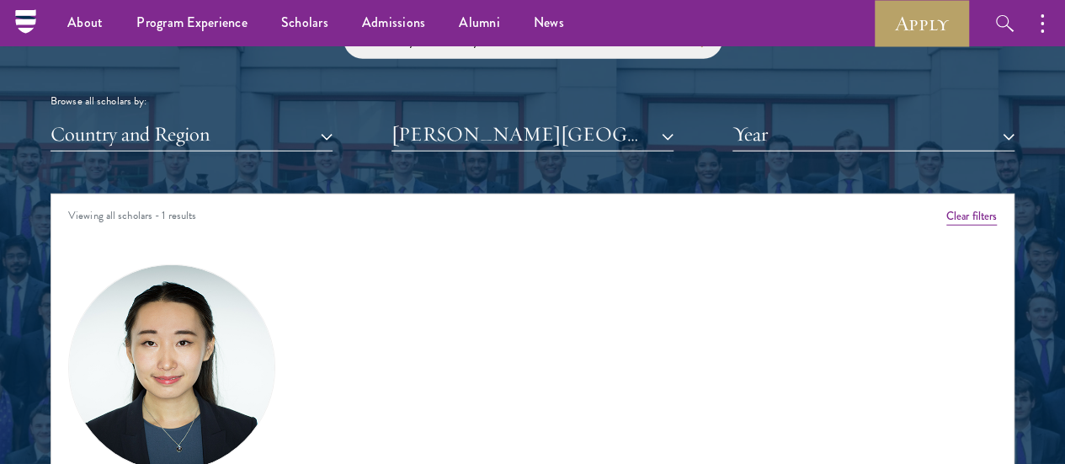
scroll to position [1998, 0]
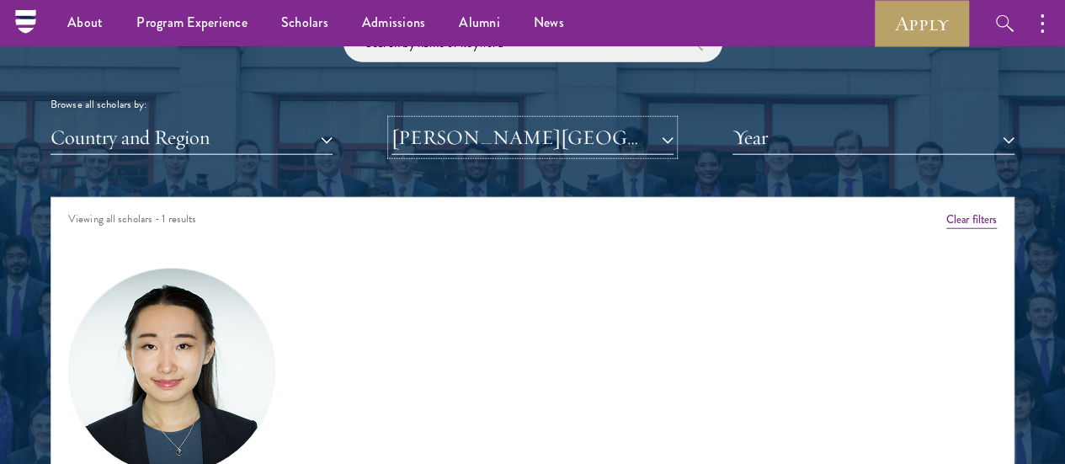
click at [577, 120] on button "[PERSON_NAME][GEOGRAPHIC_DATA][PERSON_NAME]" at bounding box center [532, 137] width 282 height 35
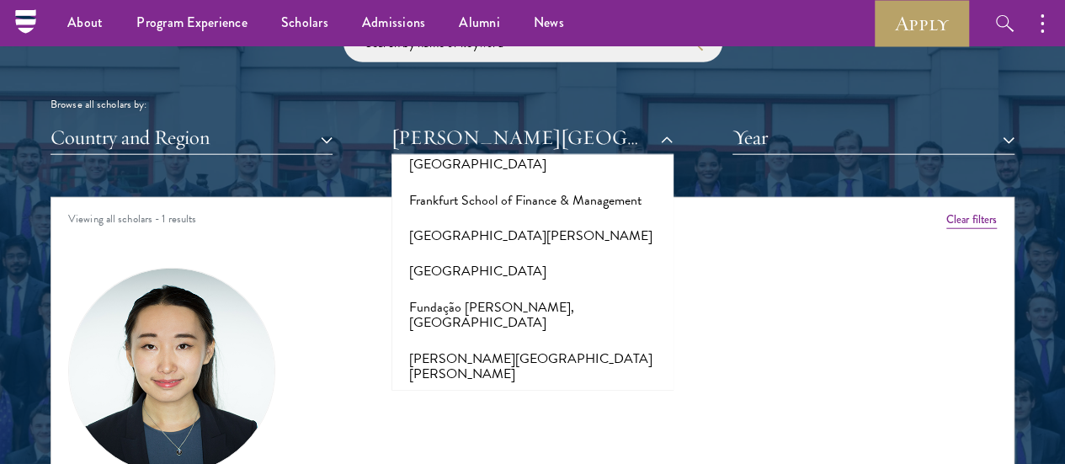
click at [545, 443] on button "[GEOGRAPHIC_DATA]" at bounding box center [532, 460] width 272 height 35
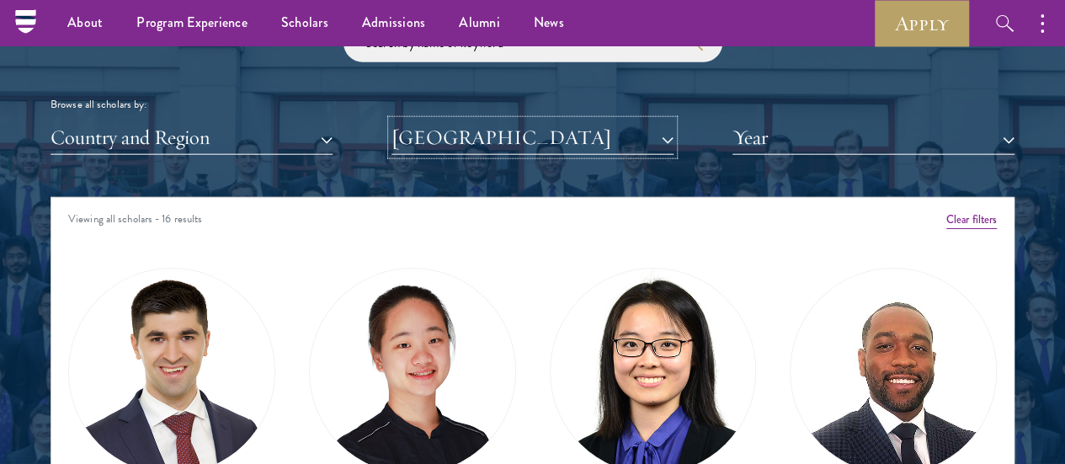
click at [560, 120] on button "[GEOGRAPHIC_DATA]" at bounding box center [532, 137] width 282 height 35
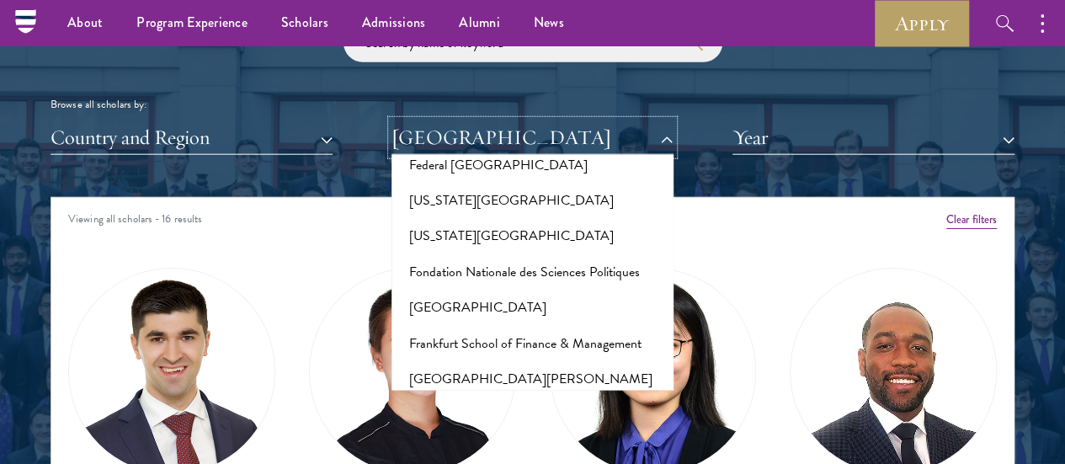
scroll to position [3594, 0]
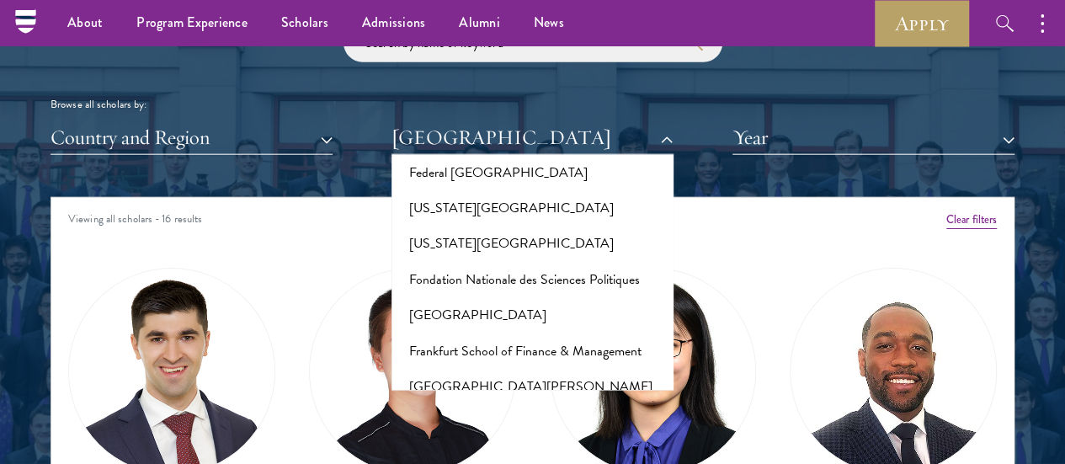
click at [503, 404] on button "[GEOGRAPHIC_DATA]" at bounding box center [532, 421] width 272 height 35
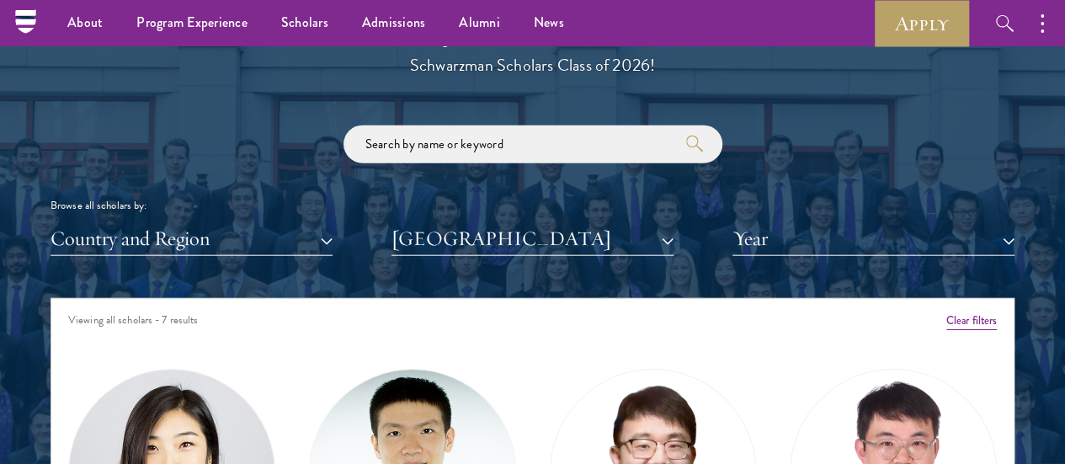
scroll to position [1895, 0]
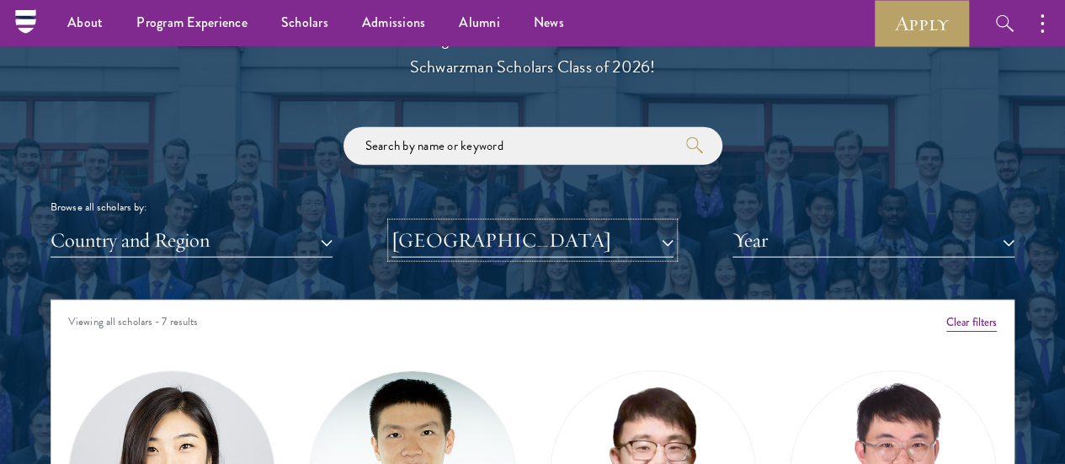
click at [554, 223] on button "[GEOGRAPHIC_DATA]" at bounding box center [532, 240] width 282 height 35
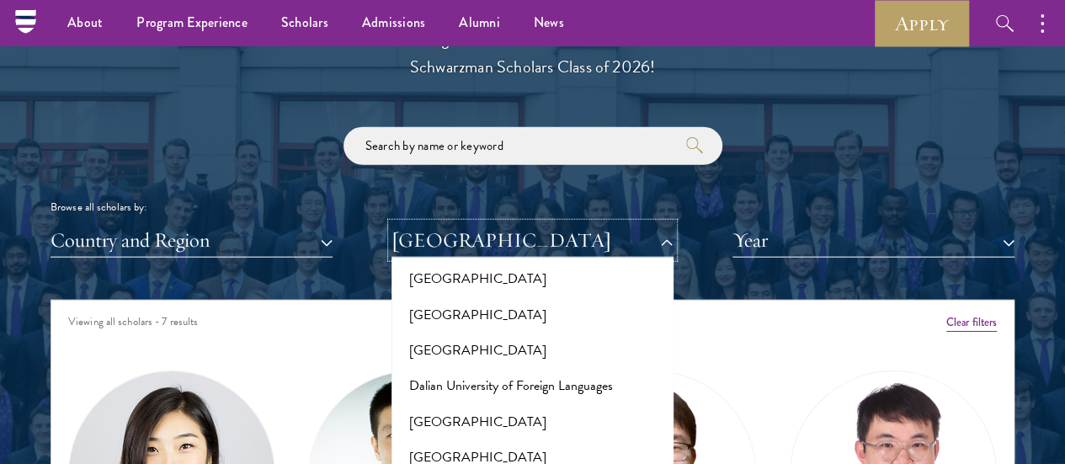
scroll to position [2862, 0]
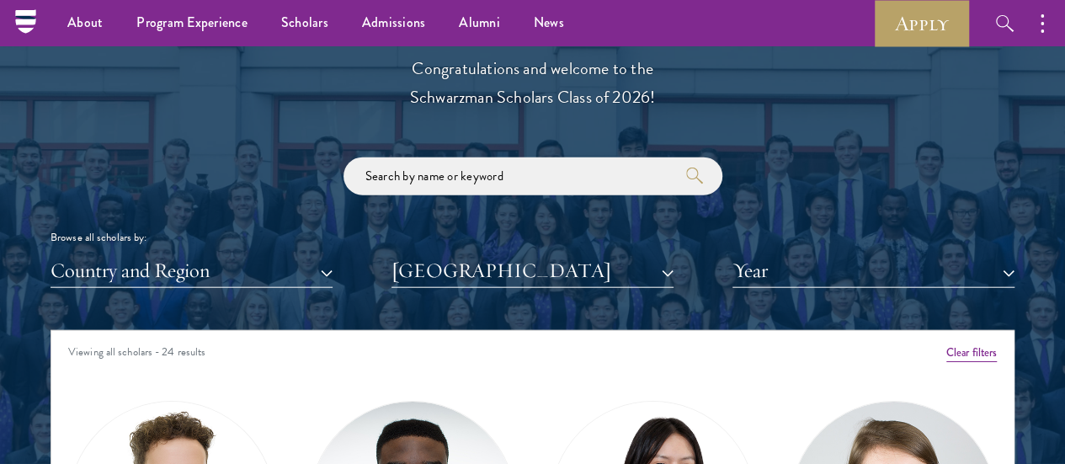
scroll to position [1862, 0]
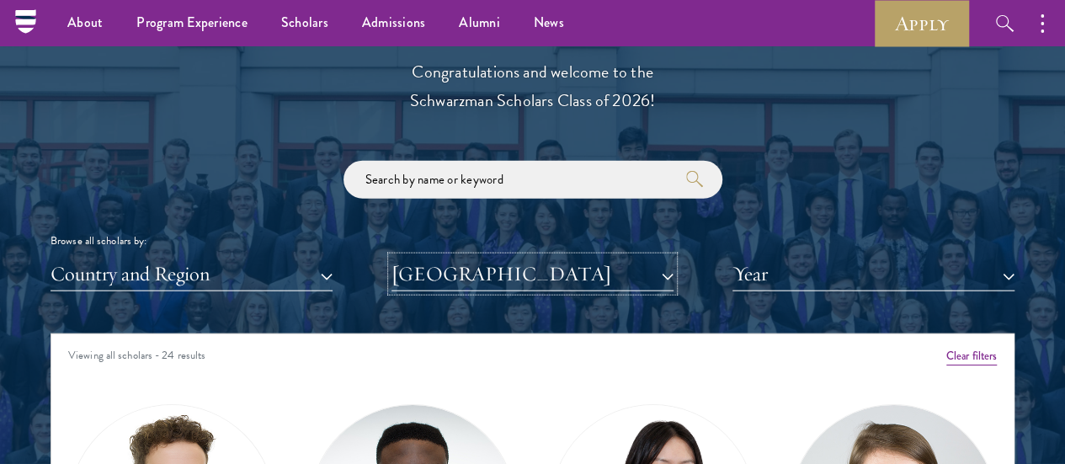
click at [566, 257] on button "[GEOGRAPHIC_DATA]" at bounding box center [532, 274] width 282 height 35
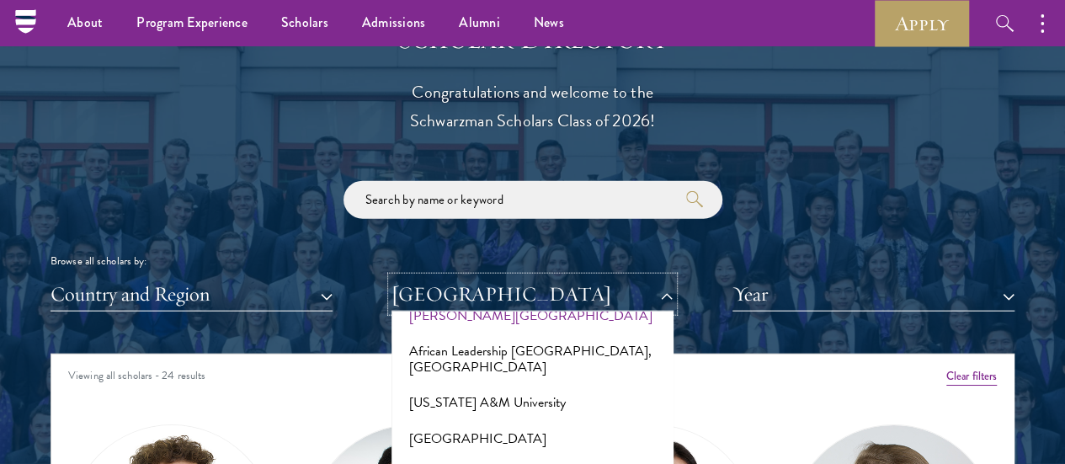
scroll to position [54, 0]
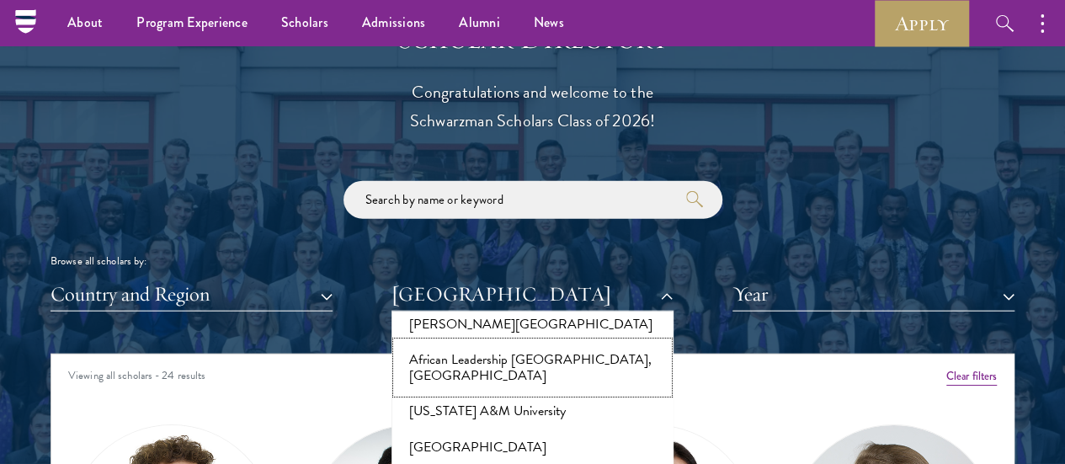
click at [539, 342] on button "African Leadership [GEOGRAPHIC_DATA], [GEOGRAPHIC_DATA]" at bounding box center [532, 367] width 272 height 51
